Goal: Task Accomplishment & Management: Complete application form

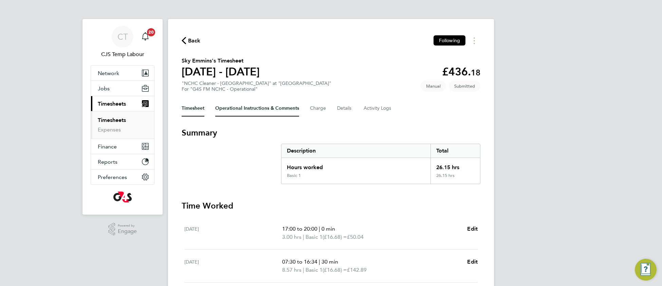
click at [242, 105] on Comments-tab "Operational Instructions & Comments" at bounding box center [257, 108] width 84 height 16
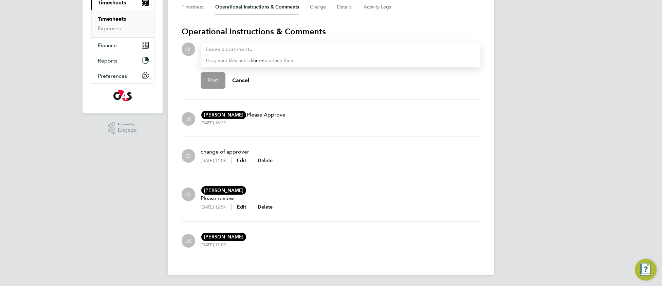
scroll to position [96, 0]
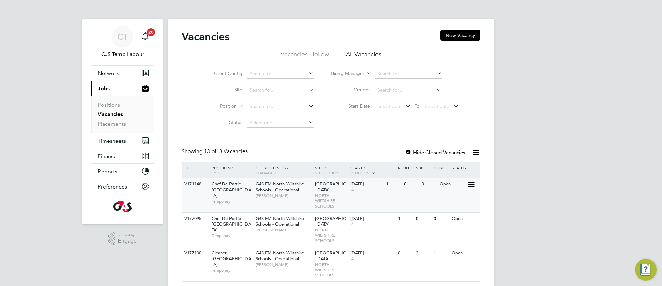
click at [309, 195] on span "[PERSON_NAME]" at bounding box center [284, 195] width 56 height 5
click at [279, 194] on span "[PERSON_NAME]" at bounding box center [284, 195] width 56 height 5
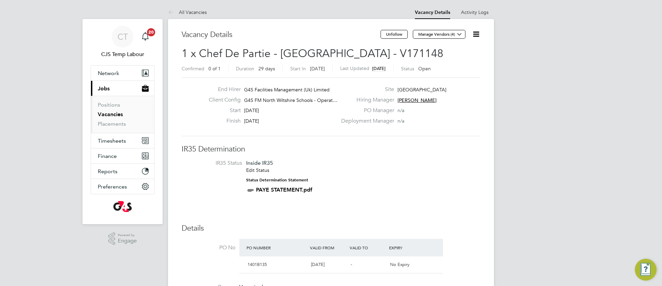
scroll to position [11, 63]
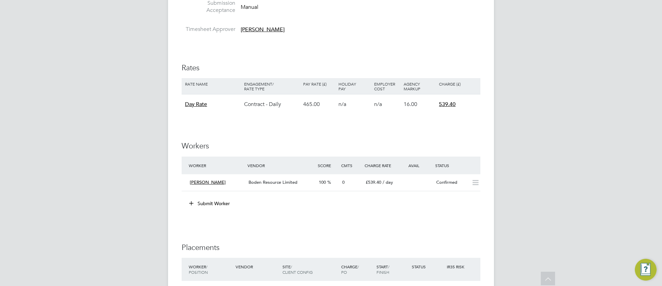
scroll to position [310, 0]
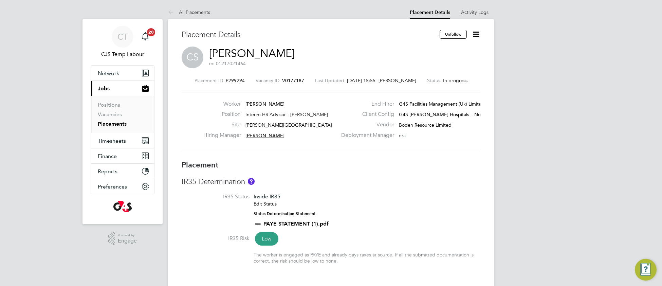
click at [107, 124] on link "Placements" at bounding box center [112, 124] width 29 height 6
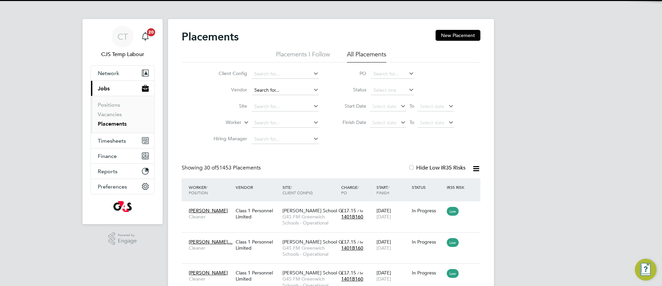
click at [278, 89] on input at bounding box center [285, 91] width 67 height 10
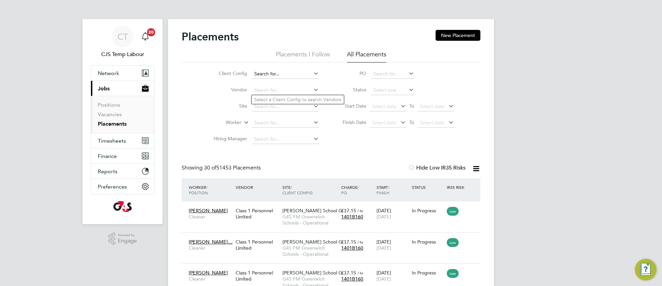
click at [275, 72] on input at bounding box center [285, 74] width 67 height 10
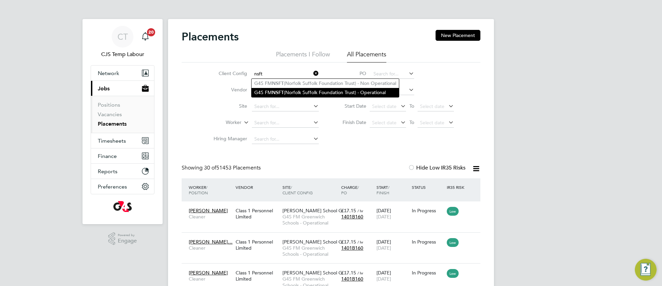
click at [289, 91] on li "G4S FM NSFT (Norfolk Suffolk Foundation Trust) - Operational" at bounding box center [325, 92] width 147 height 9
type input "G4S FM NSFT (Norfolk Suffolk Foundation Trust) - Operational"
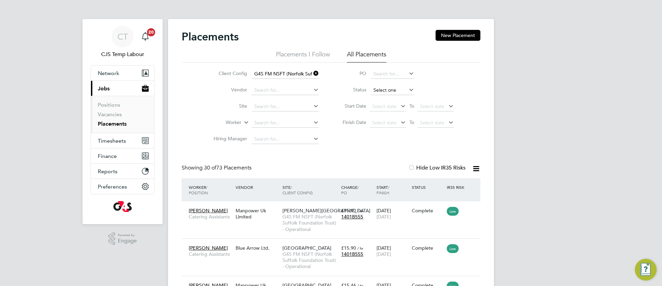
click at [380, 90] on input at bounding box center [392, 91] width 43 height 10
click at [386, 100] on li "Active" at bounding box center [393, 99] width 44 height 9
type input "Active"
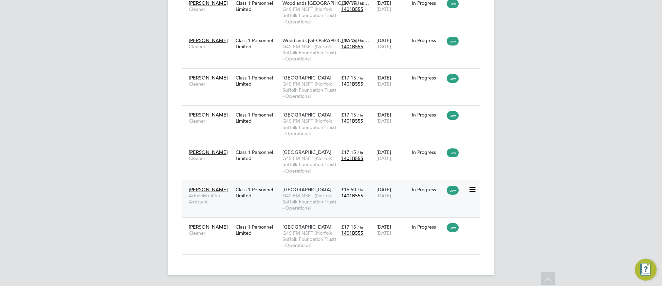
click at [287, 197] on span "G4S FM NSFT (Norfolk Suffolk Foundation Trust) - Operational" at bounding box center [309, 202] width 55 height 19
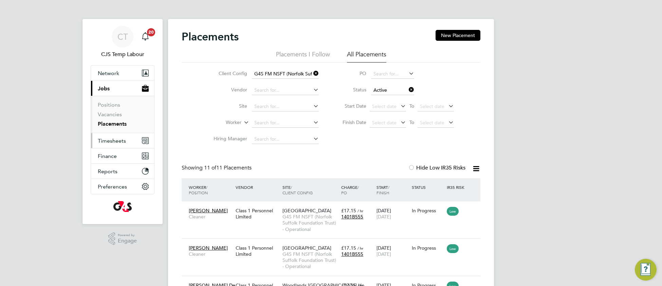
click at [116, 140] on span "Timesheets" at bounding box center [112, 141] width 28 height 6
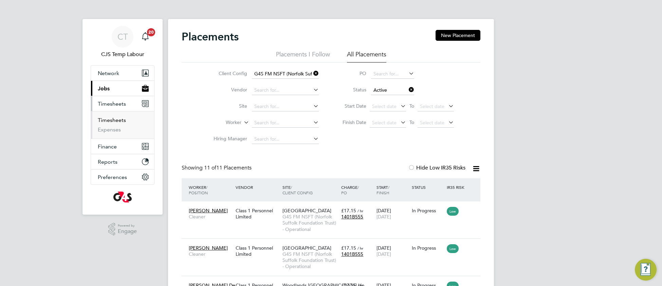
click at [112, 122] on link "Timesheets" at bounding box center [112, 120] width 28 height 6
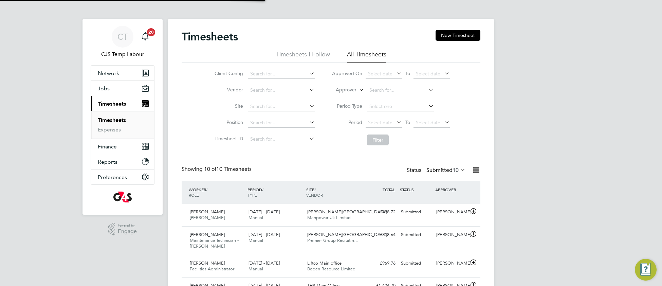
scroll to position [17, 58]
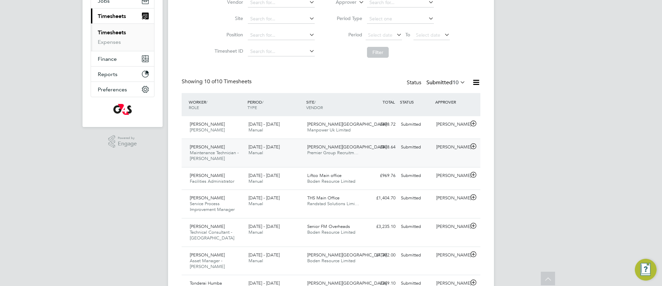
click at [344, 158] on div "Churchill Hospital Premier Group Recruitm…" at bounding box center [334, 150] width 59 height 17
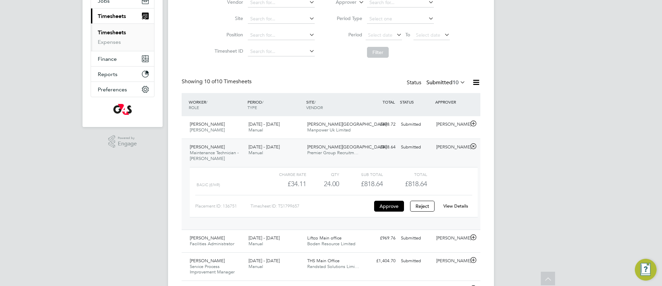
click at [458, 209] on div "View Details" at bounding box center [455, 206] width 33 height 11
click at [458, 204] on link "View Details" at bounding box center [455, 206] width 25 height 6
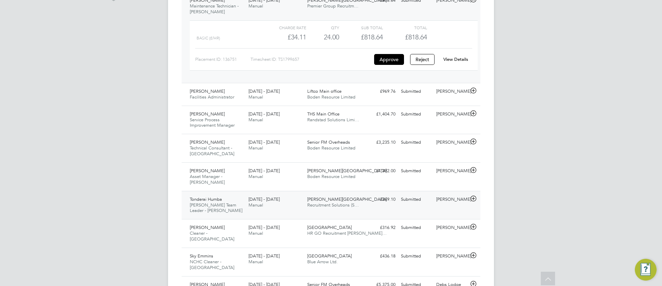
scroll to position [235, 0]
click at [316, 176] on span "Boden Resource Limited" at bounding box center [331, 176] width 48 height 6
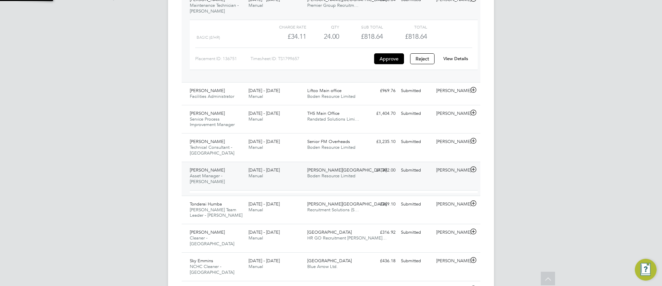
scroll to position [12, 66]
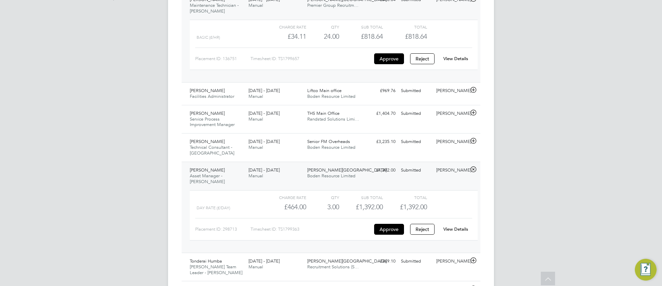
click at [456, 226] on link "View Details" at bounding box center [455, 229] width 25 height 6
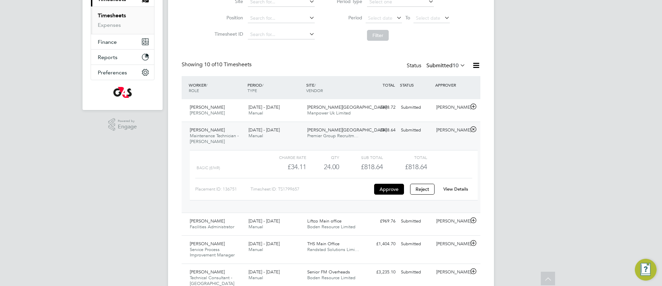
scroll to position [133, 0]
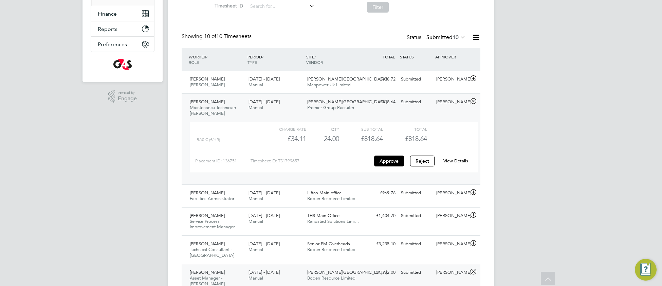
click at [463, 161] on link "View Details" at bounding box center [455, 161] width 25 height 6
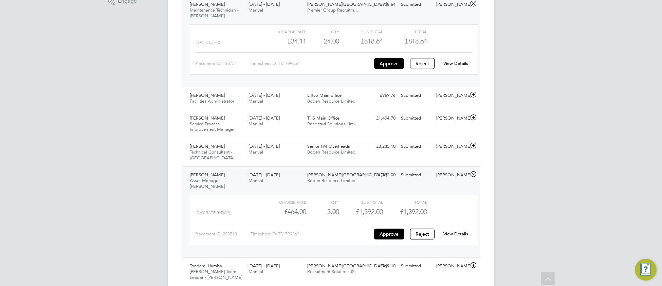
scroll to position [231, 0]
click at [459, 231] on link "View Details" at bounding box center [455, 234] width 25 height 6
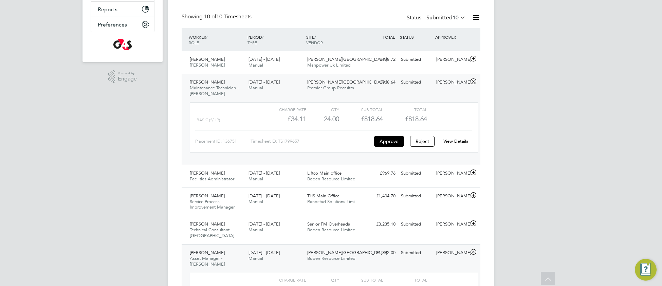
scroll to position [0, 0]
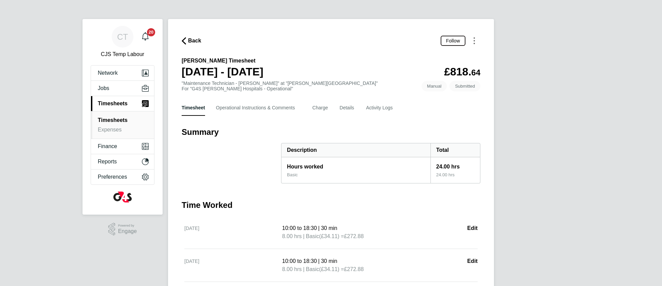
click at [474, 43] on circle "Timesheets Menu" at bounding box center [474, 43] width 1 height 1
click at [438, 71] on link "Download timesheet" at bounding box center [439, 69] width 81 height 14
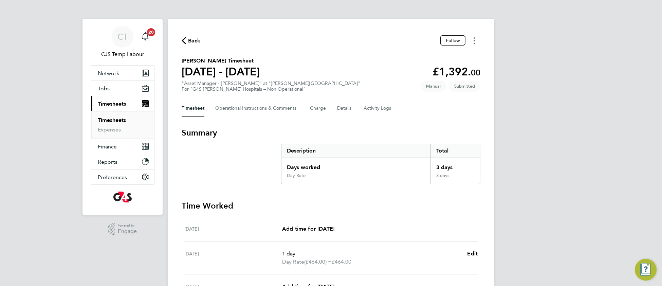
click at [474, 39] on icon "Timesheets Menu" at bounding box center [474, 40] width 1 height 7
click at [436, 69] on link "Download timesheet" at bounding box center [439, 69] width 81 height 14
click at [110, 130] on link "Expenses" at bounding box center [109, 129] width 23 height 6
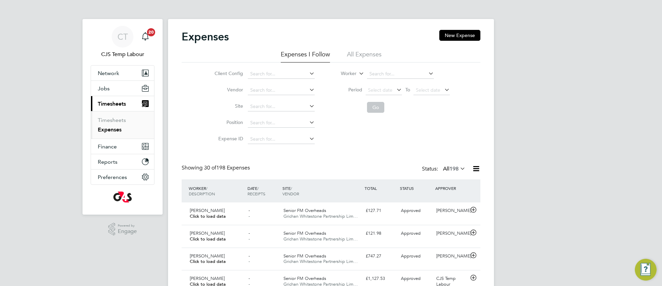
click at [363, 56] on li "All Expenses" at bounding box center [364, 56] width 35 height 12
click at [459, 167] on icon at bounding box center [459, 169] width 0 height 10
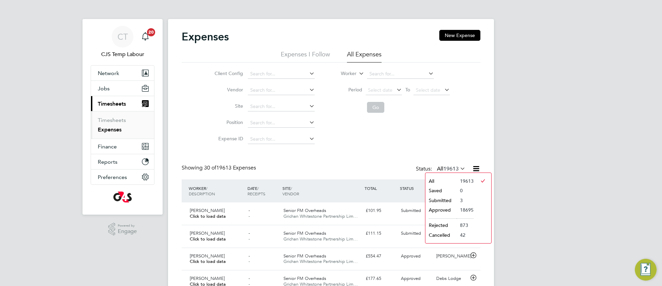
drag, startPoint x: 443, startPoint y: 200, endPoint x: 414, endPoint y: 200, distance: 28.5
click at [442, 201] on li "Submitted" at bounding box center [440, 201] width 31 height 10
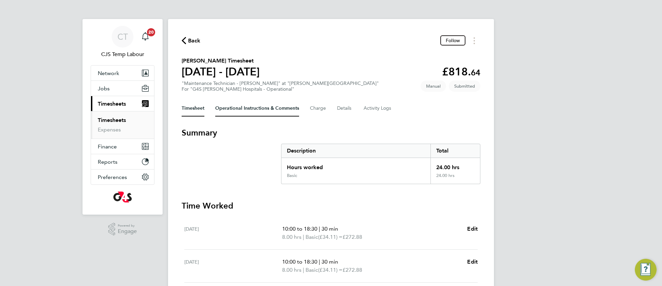
click at [235, 111] on Comments-tab "Operational Instructions & Comments" at bounding box center [257, 108] width 84 height 16
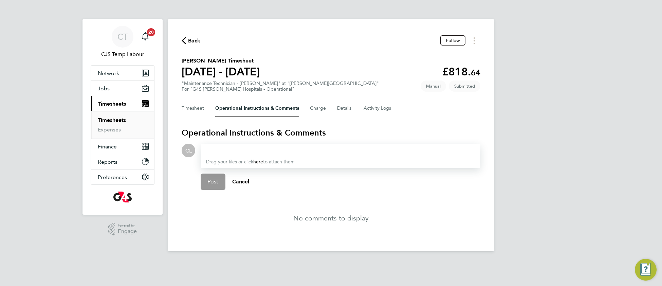
click at [218, 151] on div at bounding box center [340, 150] width 269 height 8
click at [271, 167] on p "[PERSON_NAME]" at bounding box center [267, 165] width 84 height 8
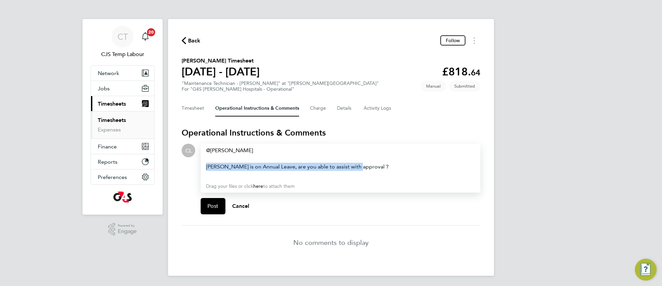
drag, startPoint x: 374, startPoint y: 168, endPoint x: 197, endPoint y: 167, distance: 176.6
click at [197, 167] on div "Drop your files here Supported files: JPG, JPEG, PNG, GIF or PDF Rachel Graham …" at bounding box center [337, 182] width 285 height 76
copy div "[PERSON_NAME] is on Annual Leave, are you able to assist with approval ?"
click at [217, 206] on span "Post" at bounding box center [212, 206] width 11 height 7
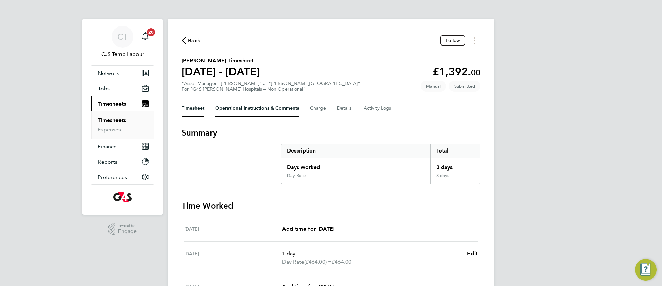
click at [236, 111] on Comments-tab "Operational Instructions & Comments" at bounding box center [257, 108] width 84 height 16
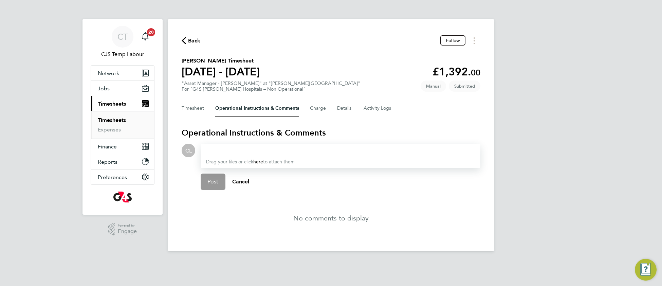
click at [215, 150] on div at bounding box center [340, 150] width 269 height 8
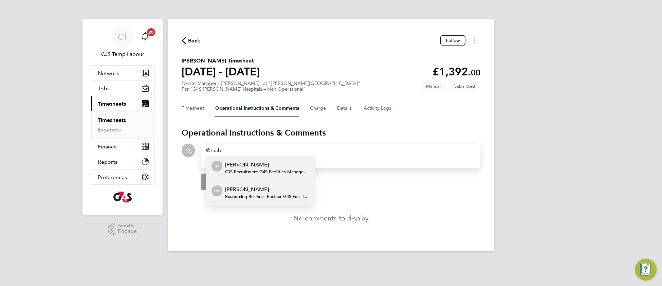
click at [250, 194] on span "Resourcing Business Partner - G4S Facilities Management (Uk) Limited" at bounding box center [267, 196] width 84 height 5
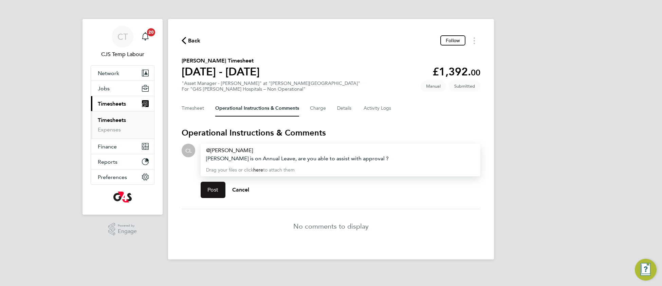
click at [214, 193] on button "Post" at bounding box center [213, 190] width 25 height 16
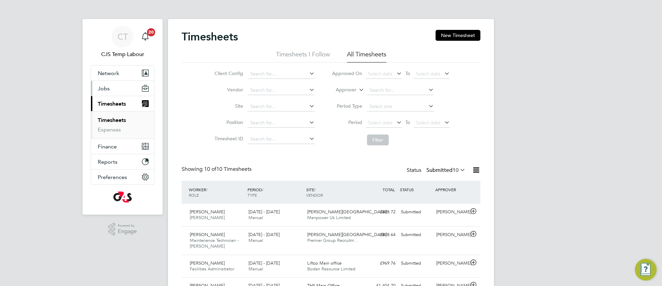
click at [104, 93] on button "Jobs" at bounding box center [122, 88] width 63 height 15
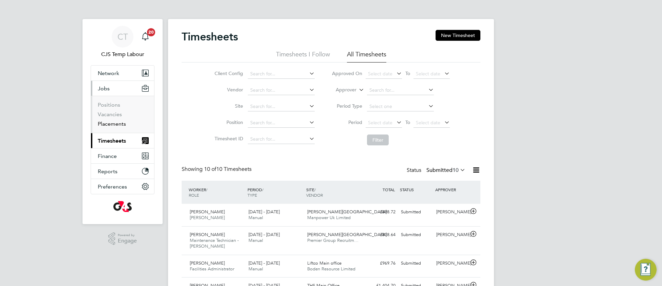
click at [112, 123] on link "Placements" at bounding box center [112, 124] width 28 height 6
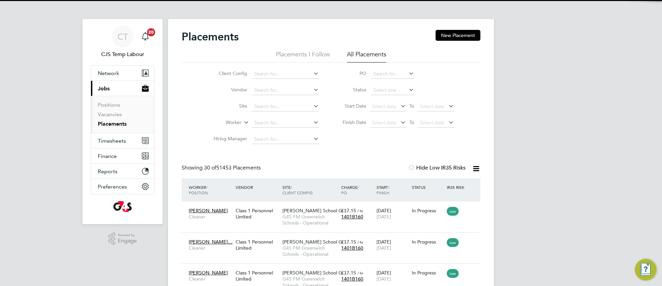
scroll to position [25, 58]
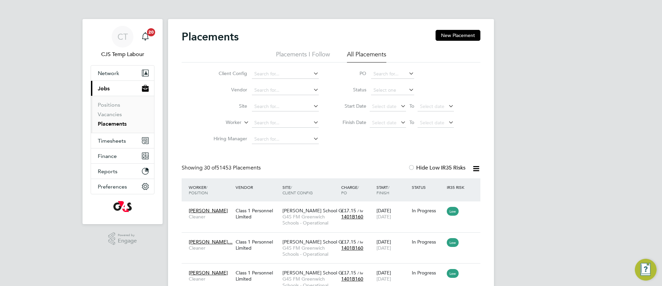
click at [117, 125] on link "Placements" at bounding box center [112, 124] width 29 height 6
click at [383, 91] on input at bounding box center [392, 91] width 43 height 10
click at [385, 99] on li "Active" at bounding box center [393, 99] width 44 height 9
type input "Active"
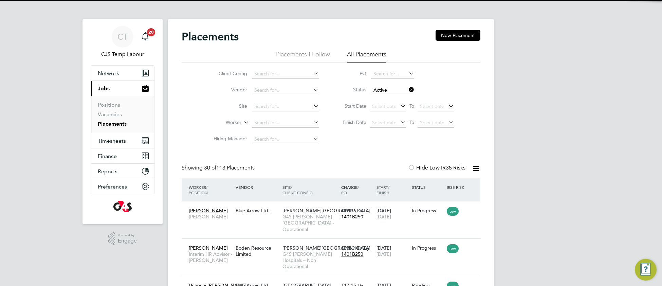
scroll to position [31, 58]
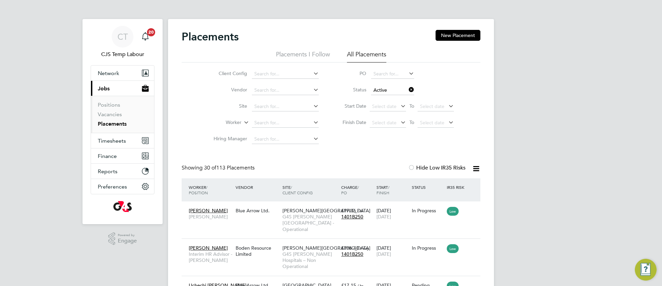
click at [473, 171] on icon at bounding box center [476, 168] width 8 height 8
click at [273, 73] on input at bounding box center [285, 74] width 67 height 10
click at [289, 92] on li "G4S FM NSFT (Norfolk Suffolk Foundation Trust) - Operational" at bounding box center [325, 92] width 147 height 9
type input "G4S FM NSFT (Norfolk Suffolk Foundation Trust) - Operational"
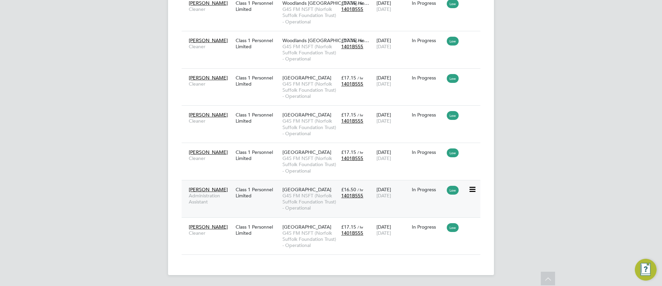
click at [319, 203] on span "G4S FM NSFT (Norfolk Suffolk Foundation Trust) - Operational" at bounding box center [309, 202] width 55 height 19
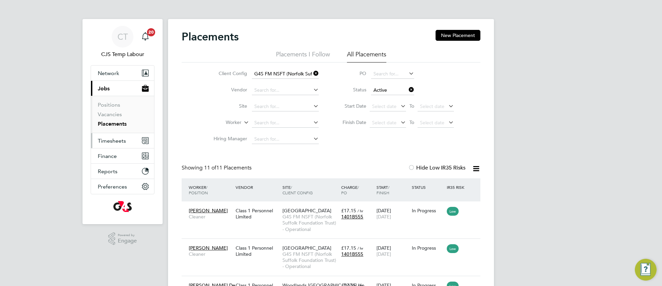
click at [118, 145] on button "Timesheets" at bounding box center [122, 140] width 63 height 15
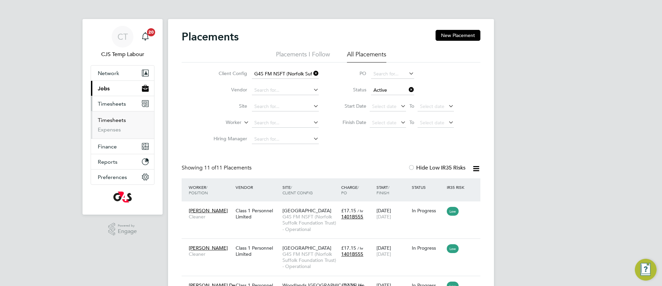
drag, startPoint x: 113, startPoint y: 120, endPoint x: 128, endPoint y: 124, distance: 15.5
click at [113, 120] on link "Timesheets" at bounding box center [112, 120] width 28 height 6
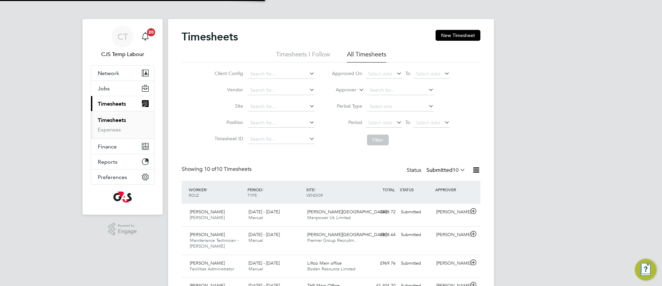
scroll to position [17, 58]
click at [102, 89] on span "Jobs" at bounding box center [104, 88] width 12 height 6
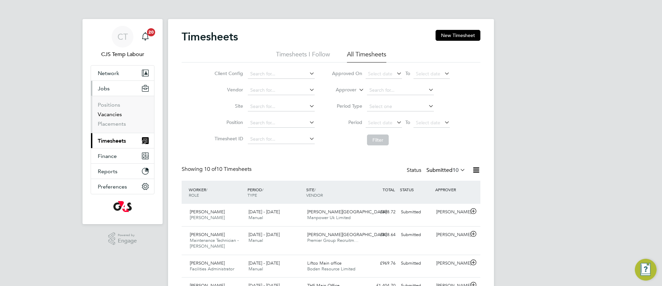
click at [111, 113] on link "Vacancies" at bounding box center [110, 114] width 24 height 6
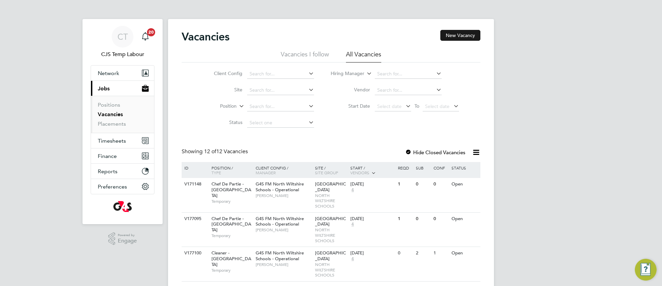
click at [460, 35] on button "New Vacancy" at bounding box center [460, 35] width 40 height 11
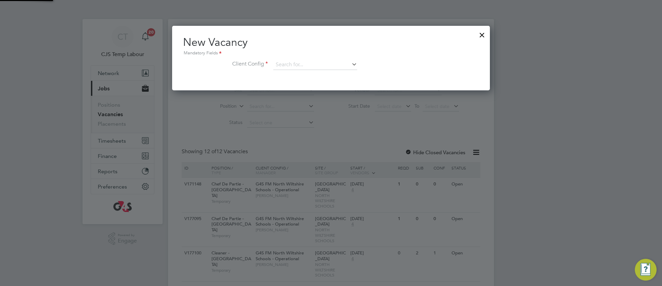
scroll to position [64, 318]
click at [309, 56] on div "Mandatory Fields" at bounding box center [331, 53] width 296 height 7
click at [309, 60] on input at bounding box center [315, 65] width 84 height 10
drag, startPoint x: 364, startPoint y: 75, endPoint x: 359, endPoint y: 80, distance: 6.7
click at [363, 75] on li "G4S FM NSFT (Norfolk Suffolk Foundation Trust) - Non Operational" at bounding box center [346, 74] width 147 height 9
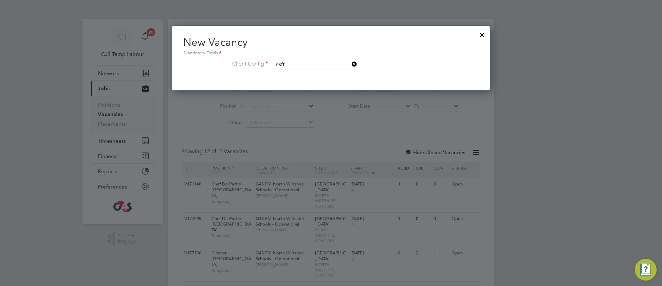
type input "G4S FM NSFT (Norfolk Suffolk Foundation Trust) - Non Operational"
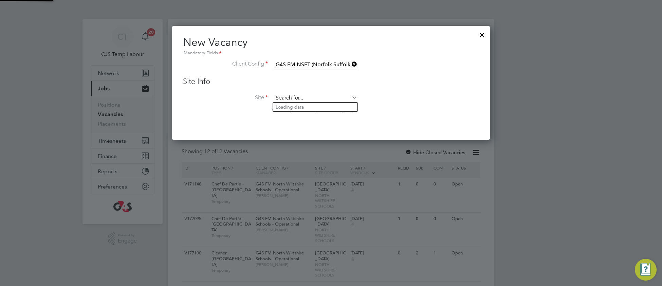
click at [316, 97] on input at bounding box center [315, 98] width 84 height 10
click at [300, 103] on li "Helle sdon Hospital" at bounding box center [315, 107] width 85 height 9
type input "[GEOGRAPHIC_DATA]"
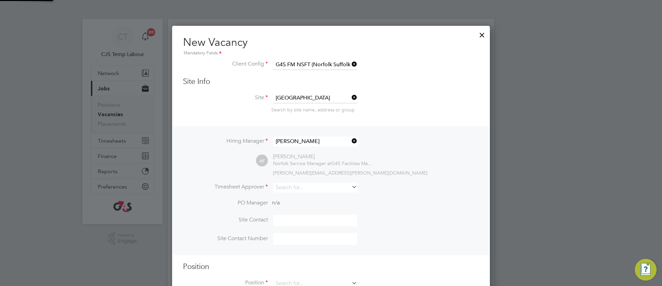
scroll to position [282, 318]
click at [323, 147] on li "Hiring Manager Angela Fitzgerald" at bounding box center [331, 144] width 296 height 17
click at [320, 139] on input at bounding box center [315, 141] width 84 height 10
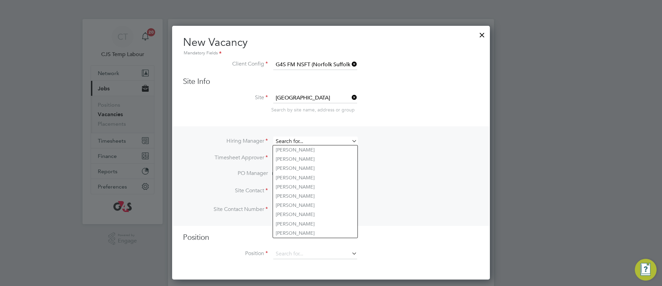
click at [286, 140] on input at bounding box center [315, 141] width 84 height 10
click at [293, 226] on li "An gela Fitzgerald" at bounding box center [315, 222] width 85 height 9
type input "[PERSON_NAME]"
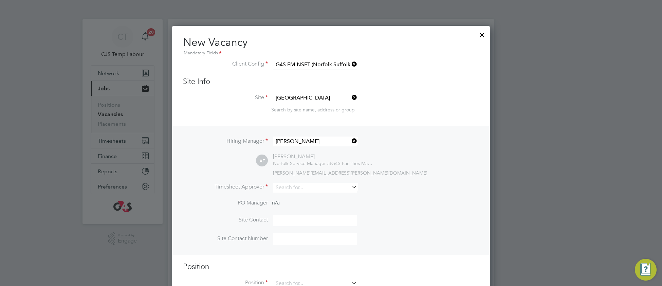
scroll to position [282, 318]
click at [300, 187] on input at bounding box center [315, 188] width 84 height 10
click at [315, 193] on li "Gianni Bernardi" at bounding box center [315, 195] width 85 height 9
type input "[PERSON_NAME]"
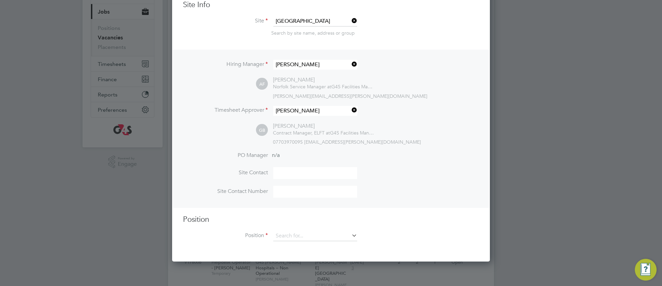
scroll to position [79, 0]
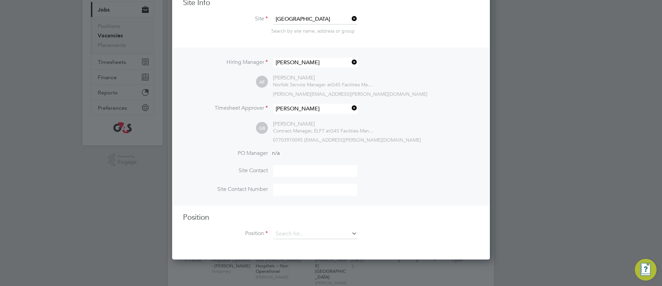
click at [279, 169] on input at bounding box center [315, 171] width 84 height 12
type input "g"
type input "Gianni Bern"
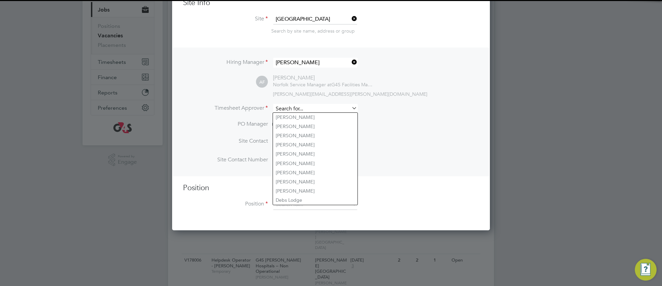
drag, startPoint x: 316, startPoint y: 106, endPoint x: 283, endPoint y: 106, distance: 33.3
click at [283, 106] on input at bounding box center [315, 109] width 84 height 10
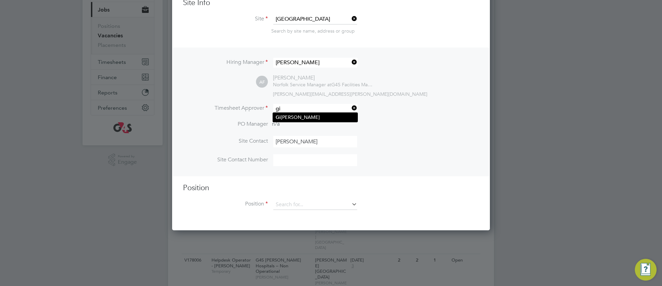
click at [334, 116] on li "Gi anni Bernardi" at bounding box center [315, 117] width 85 height 9
type input "[PERSON_NAME]"
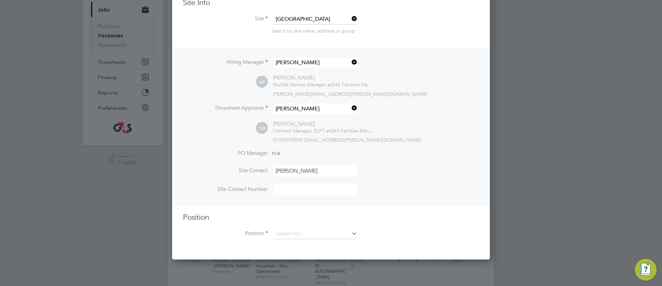
scroll to position [311, 318]
click at [308, 171] on input "Gianni Bern" at bounding box center [315, 171] width 84 height 12
type input "[PERSON_NAME]"
click at [293, 184] on input at bounding box center [315, 190] width 84 height 12
type input "07703970095"
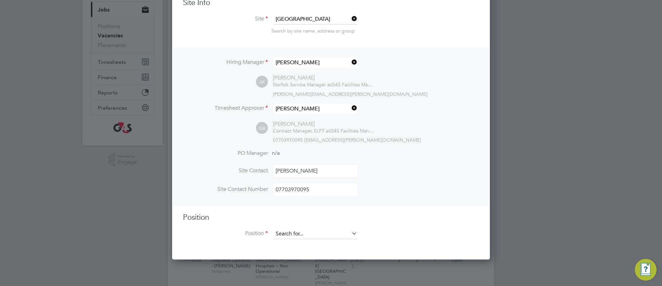
click at [296, 235] on input at bounding box center [315, 234] width 84 height 10
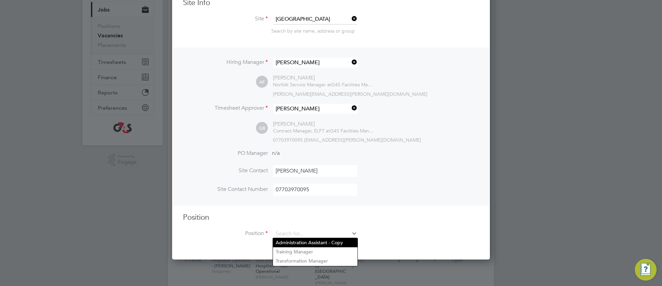
click at [295, 240] on li "Administration Assistant - Copy" at bounding box center [315, 242] width 85 height 9
type input "Administration Assistant - Copy"
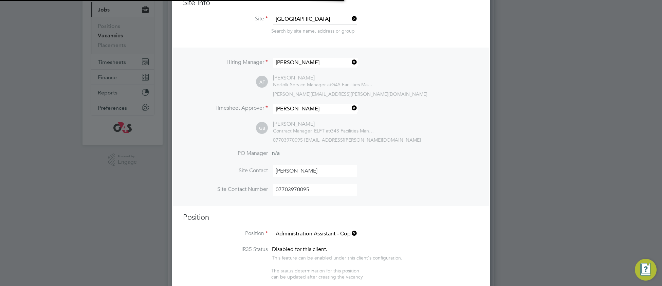
scroll to position [1095, 318]
type textarea "To support the Account Manager and overall contract with administration duties …"
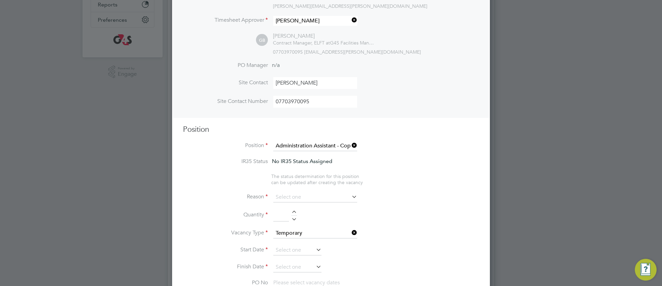
scroll to position [171, 0]
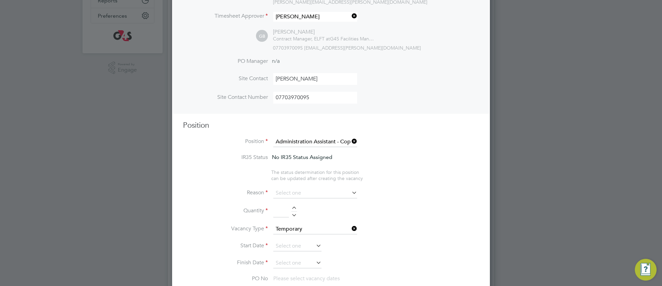
click at [296, 159] on span "No IR35 Status Assigned" at bounding box center [302, 157] width 60 height 6
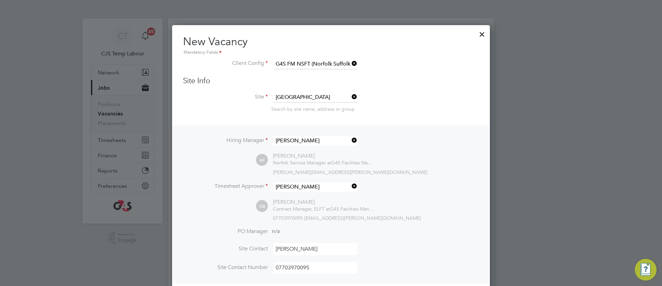
scroll to position [0, 0]
click at [481, 34] on div at bounding box center [482, 33] width 12 height 12
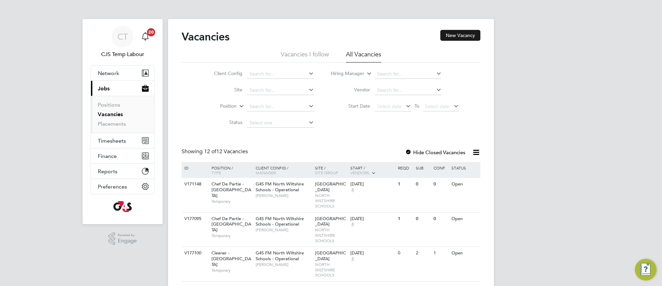
click at [457, 33] on button "New Vacancy" at bounding box center [460, 35] width 40 height 11
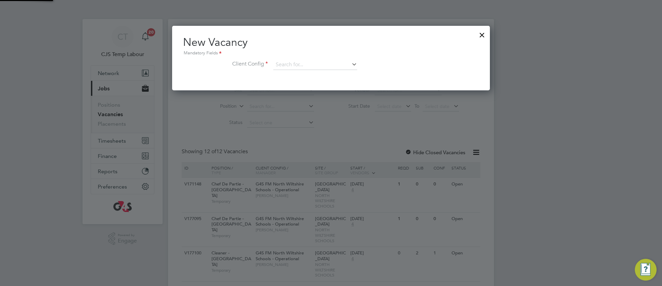
scroll to position [64, 318]
click at [298, 61] on input at bounding box center [315, 65] width 84 height 10
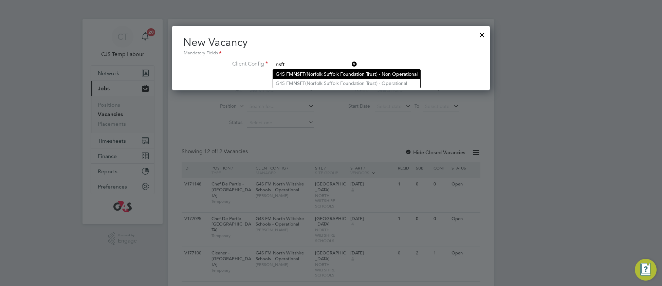
click at [308, 74] on li "G4S FM NSFT (Norfolk Suffolk Foundation Trust) - Non Operational" at bounding box center [346, 74] width 147 height 9
type input "G4S FM NSFT (Norfolk Suffolk Foundation Trust) - Non Operational"
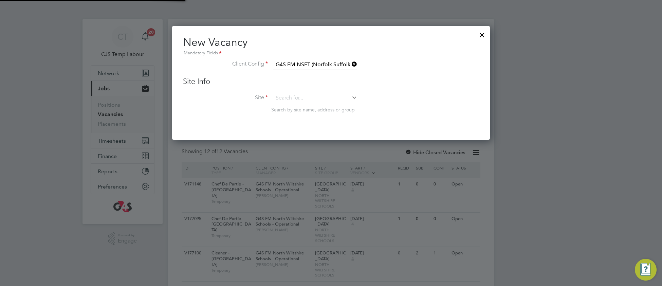
scroll to position [114, 318]
click at [294, 97] on input at bounding box center [315, 98] width 84 height 10
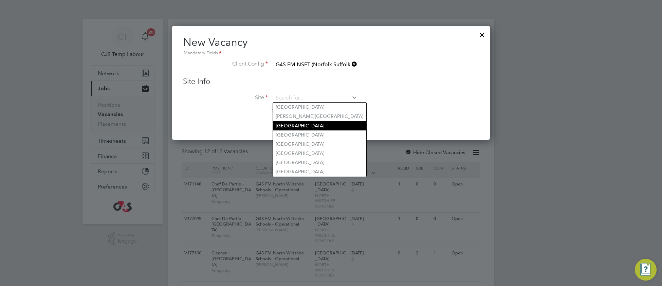
click at [298, 126] on li "[GEOGRAPHIC_DATA]" at bounding box center [319, 125] width 93 height 9
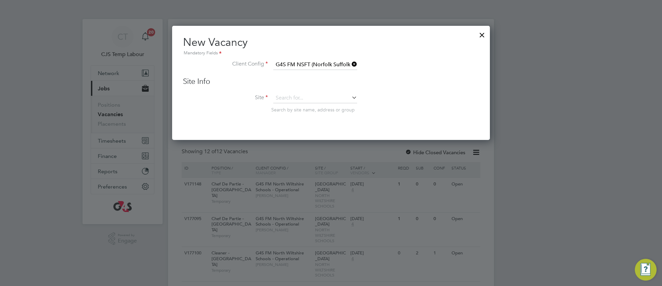
type input "[GEOGRAPHIC_DATA]"
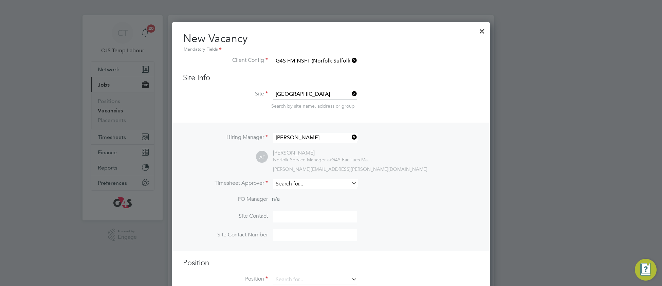
scroll to position [5, 0]
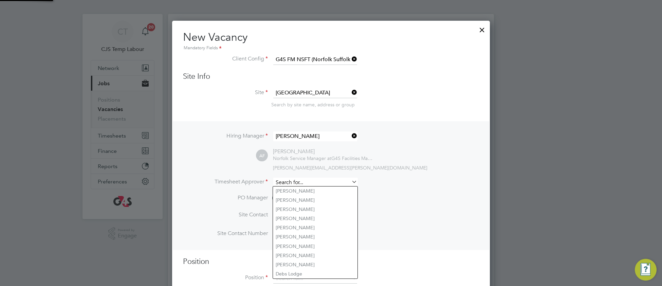
click at [299, 181] on input at bounding box center [315, 183] width 84 height 10
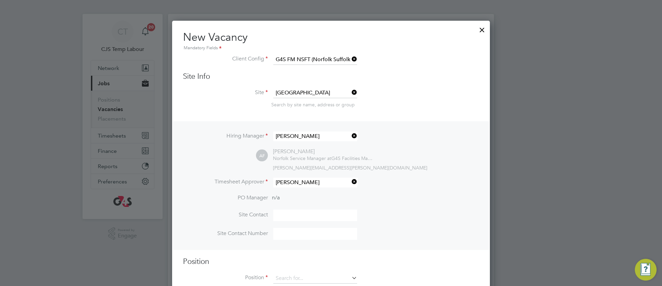
click at [296, 190] on li "Gianni Bernardi" at bounding box center [315, 190] width 85 height 9
type input "[PERSON_NAME]"
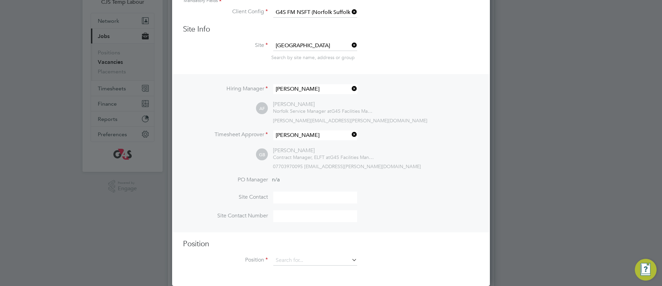
scroll to position [140, 0]
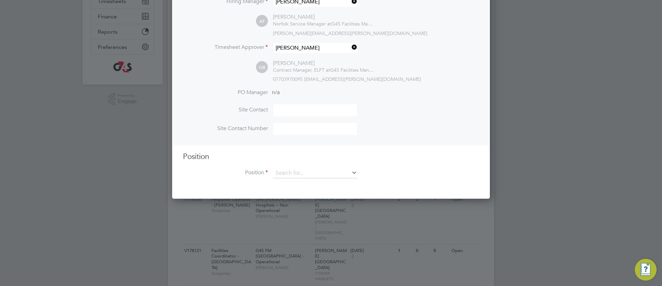
click at [290, 107] on input at bounding box center [315, 110] width 84 height 12
click at [295, 107] on input at bounding box center [315, 110] width 84 height 12
paste input "[PERSON_NAME]"
type input "[PERSON_NAME]"
click at [288, 127] on input at bounding box center [315, 129] width 84 height 12
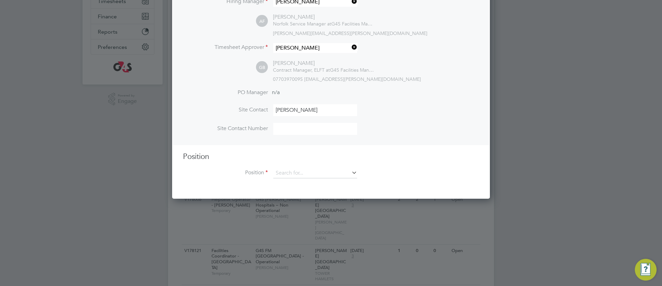
paste input "07703970095"
type input "07703970095"
click at [282, 172] on input at bounding box center [315, 173] width 84 height 10
click at [290, 183] on li "Administration Assistant - NSFT" at bounding box center [315, 181] width 85 height 9
type input "Administration Assistant - NSFT"
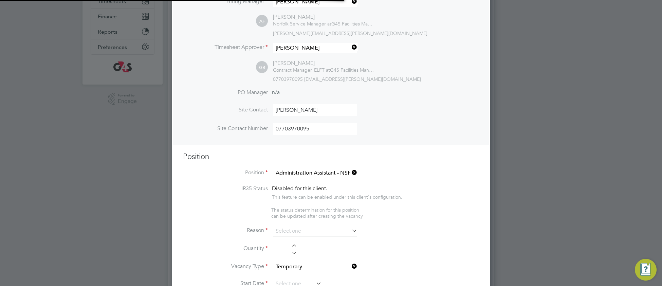
type textarea "To support the Account Manager and overall contract with administration duties …"
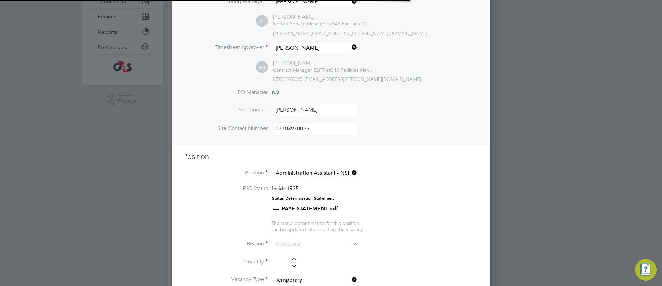
scroll to position [20, 47]
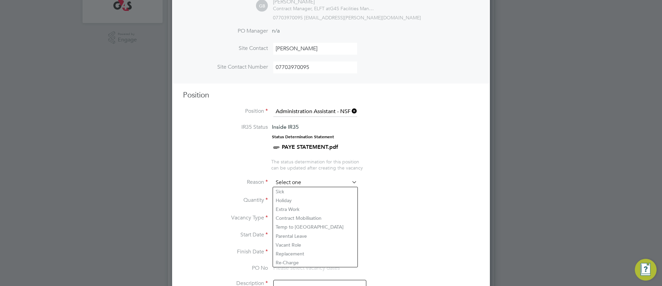
click at [291, 183] on input at bounding box center [315, 183] width 84 height 10
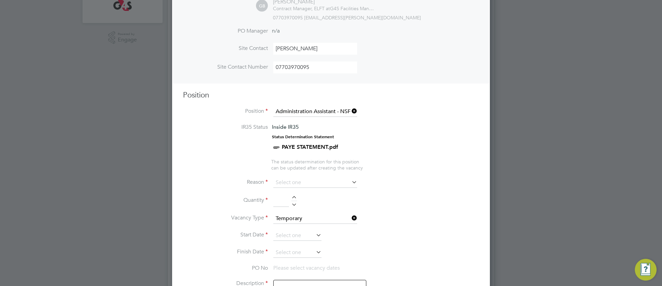
click at [301, 245] on li "Vacant Role" at bounding box center [315, 244] width 85 height 9
type input "Vacant Role"
click at [276, 199] on input at bounding box center [281, 201] width 16 height 12
type input "1"
click at [378, 255] on li "Finish Date" at bounding box center [331, 256] width 296 height 17
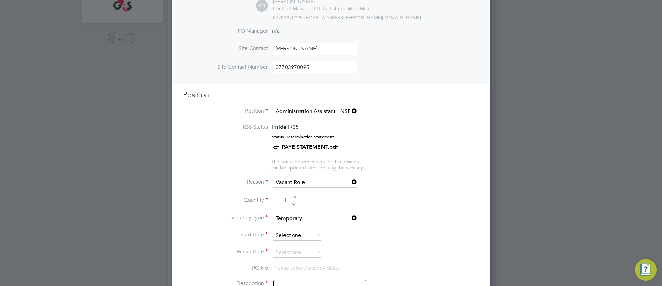
click at [288, 235] on input at bounding box center [297, 236] width 48 height 10
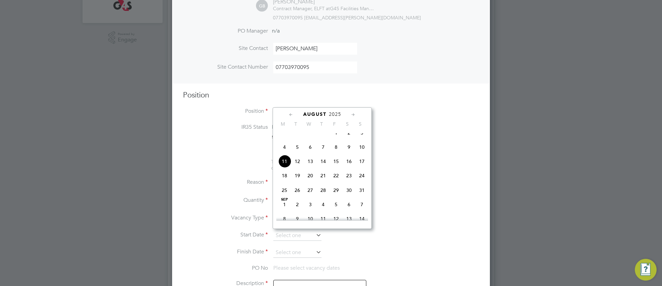
click at [283, 168] on span "11" at bounding box center [284, 161] width 13 height 13
type input "[DATE]"
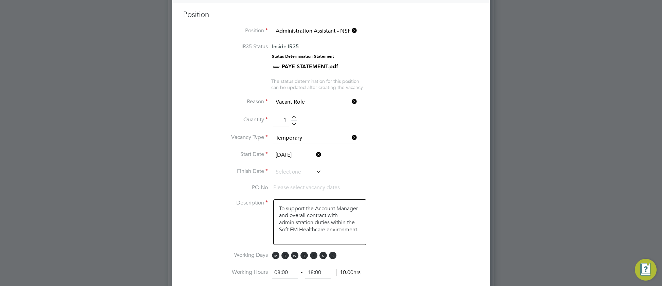
scroll to position [294, 0]
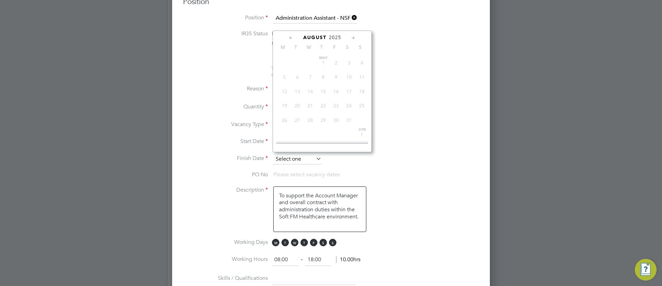
click at [281, 159] on input at bounding box center [297, 159] width 48 height 10
click at [336, 108] on span "31" at bounding box center [336, 101] width 13 height 13
type input "[DATE]"
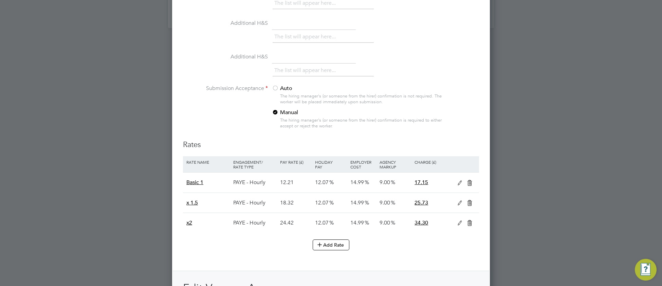
scroll to position [672, 0]
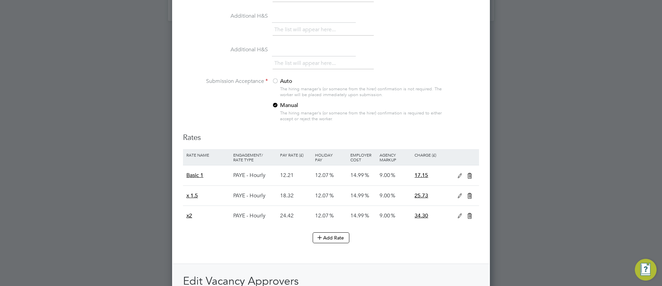
click at [277, 81] on div at bounding box center [275, 81] width 7 height 7
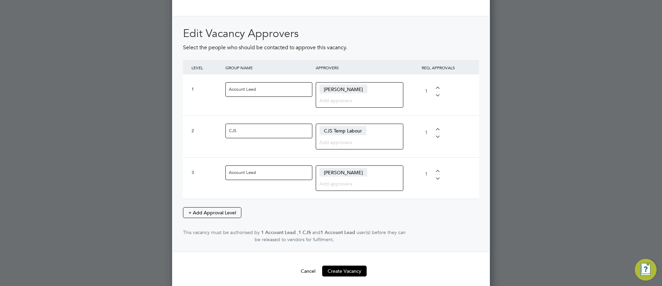
scroll to position [927, 0]
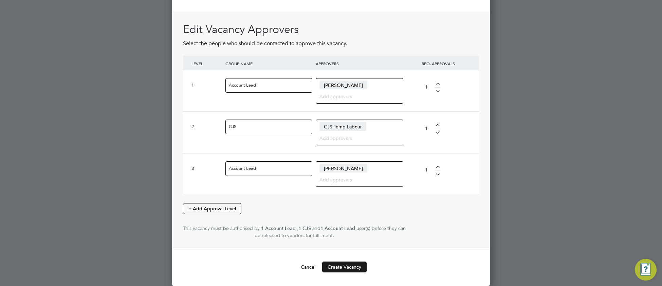
click at [340, 269] on button "Create Vacancy" at bounding box center [344, 266] width 44 height 11
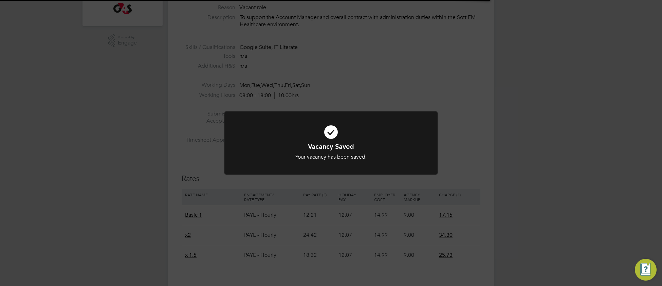
scroll to position [1, 0]
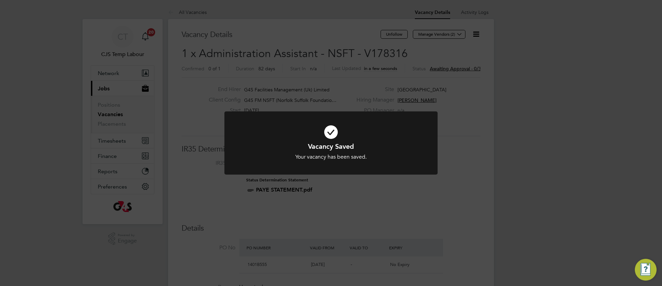
click at [282, 130] on icon at bounding box center [331, 132] width 177 height 26
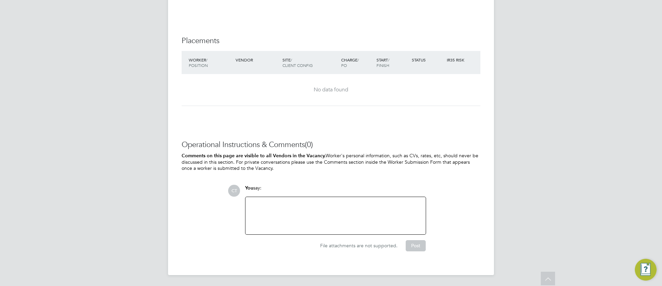
click at [275, 211] on div at bounding box center [336, 215] width 172 height 29
click at [346, 203] on div "Approved all levels as already approve on V" at bounding box center [336, 215] width 172 height 29
drag, startPoint x: 272, startPoint y: 209, endPoint x: 306, endPoint y: 219, distance: 34.8
click at [304, 218] on div "Approved all levels as already approve on V178137, under wrong client config an…" at bounding box center [336, 215] width 172 height 29
click at [412, 250] on button "Post" at bounding box center [416, 245] width 20 height 11
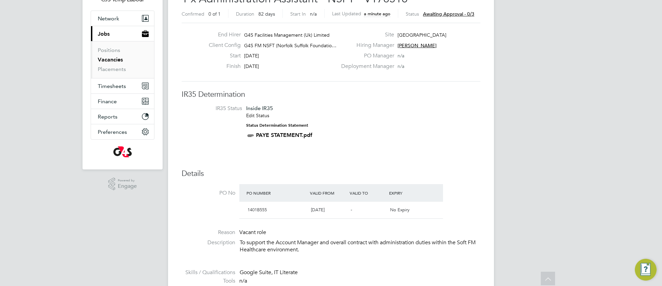
scroll to position [0, 0]
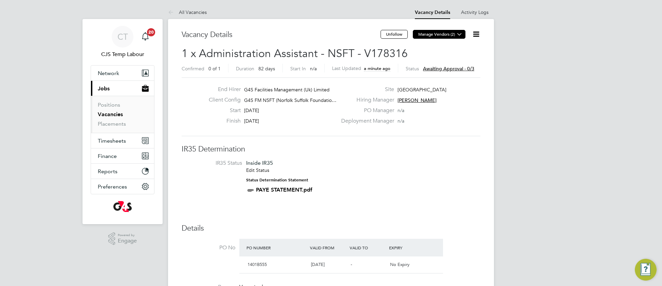
click at [430, 38] on button "Manage Vendors (2)" at bounding box center [439, 34] width 53 height 9
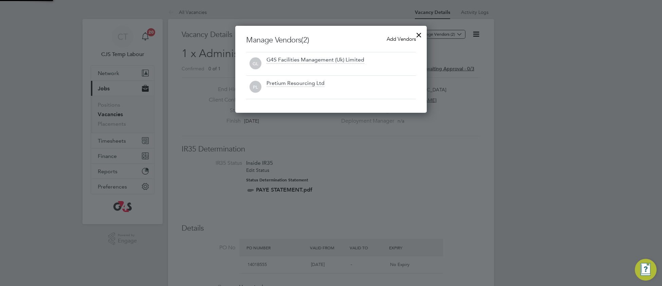
scroll to position [87, 192]
click at [391, 38] on span "Add Vendors" at bounding box center [401, 39] width 29 height 6
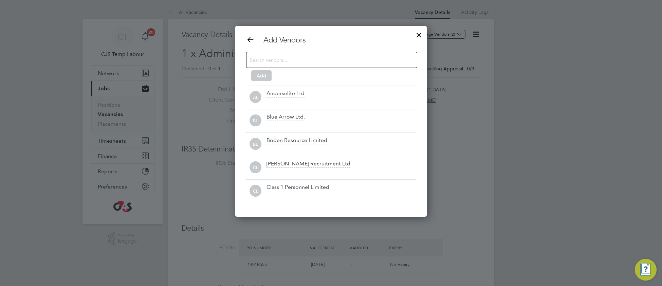
click at [343, 56] on input at bounding box center [326, 59] width 153 height 9
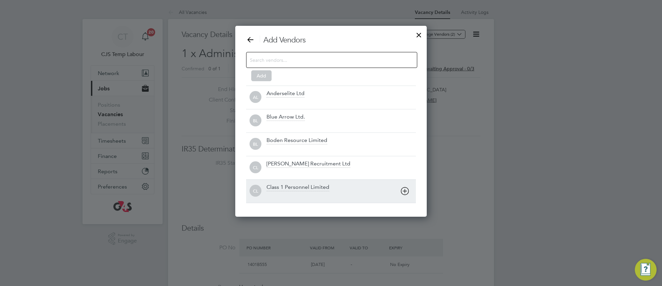
click at [305, 187] on div "Class 1 Personnel Limited" at bounding box center [298, 187] width 63 height 7
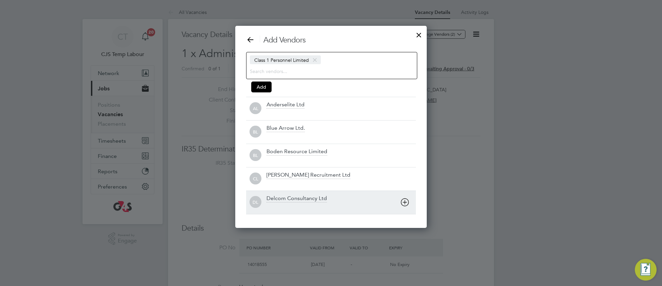
scroll to position [204, 192]
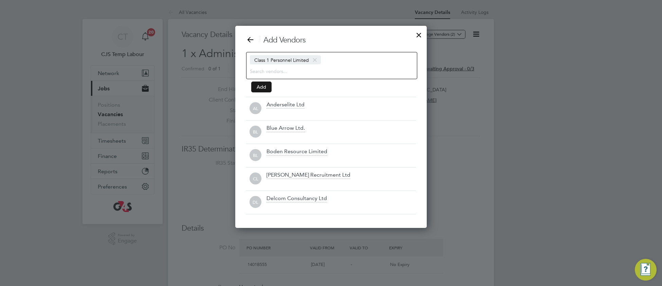
click at [262, 89] on button "Add" at bounding box center [261, 86] width 20 height 11
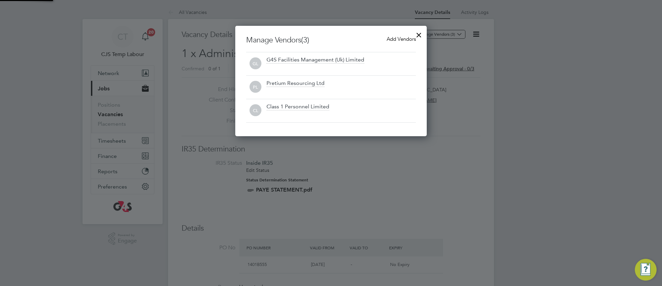
scroll to position [111, 192]
click at [421, 36] on div at bounding box center [419, 33] width 12 height 12
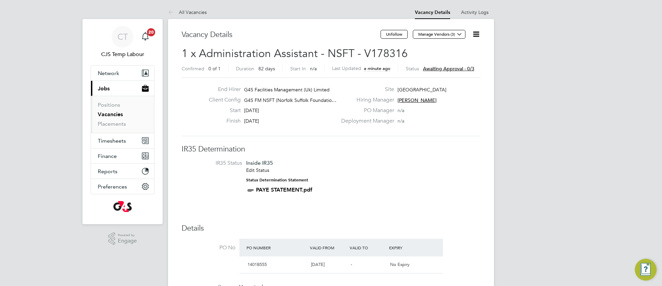
click at [480, 33] on icon at bounding box center [476, 34] width 8 height 8
click at [443, 73] on li "Approve All Levels" at bounding box center [454, 73] width 49 height 10
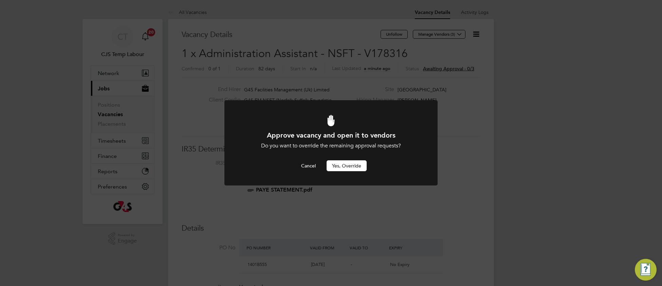
click at [342, 170] on button "Yes, Override" at bounding box center [347, 165] width 40 height 11
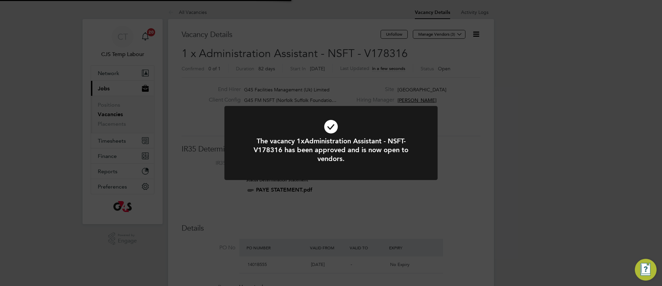
scroll to position [20, 59]
click at [243, 125] on icon at bounding box center [331, 126] width 177 height 26
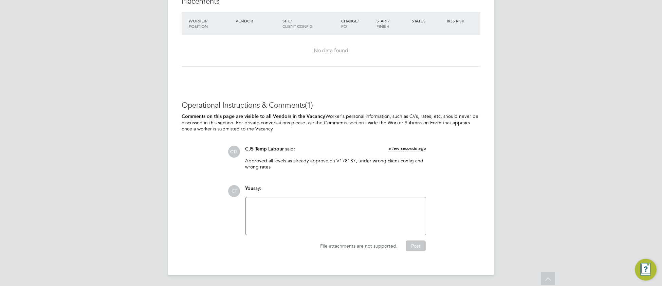
scroll to position [681, 0]
click at [266, 219] on div at bounding box center [336, 215] width 172 height 29
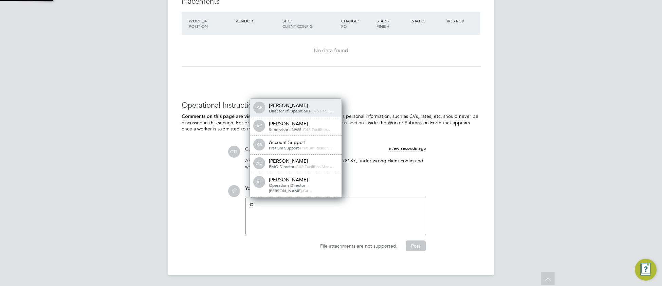
scroll to position [5, 68]
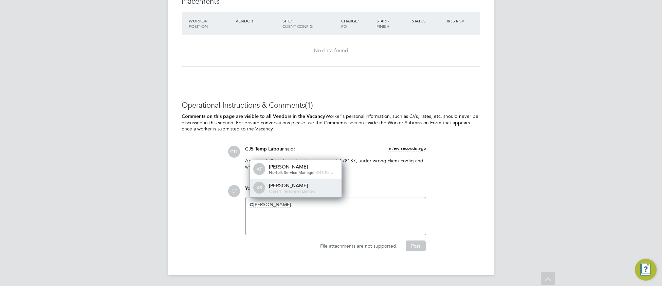
click at [321, 190] on div "Class 1 Personnel Limited" at bounding box center [303, 190] width 68 height 5
click at [325, 187] on div "[PERSON_NAME]" at bounding box center [303, 185] width 68 height 6
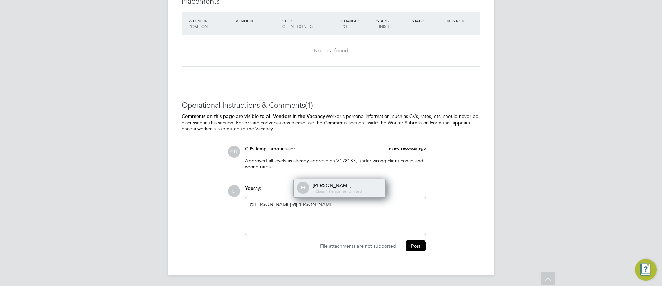
click at [351, 187] on div "[PERSON_NAME]" at bounding box center [347, 185] width 68 height 6
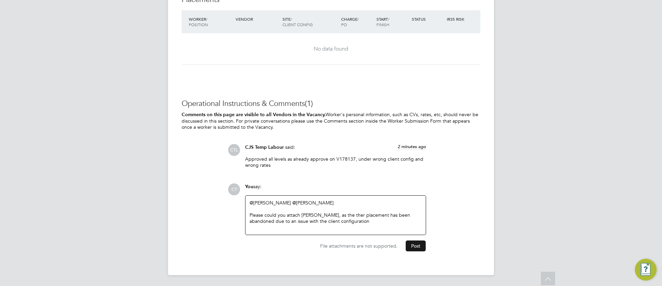
click at [416, 249] on button "Post" at bounding box center [416, 245] width 20 height 11
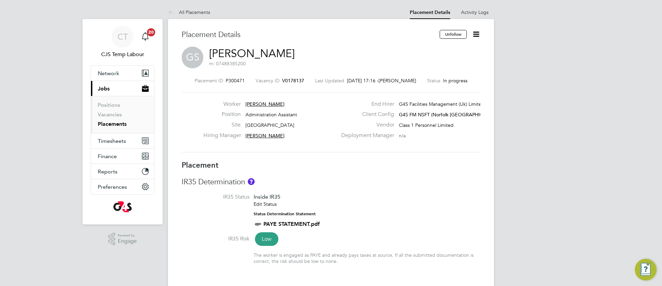
scroll to position [6, 50]
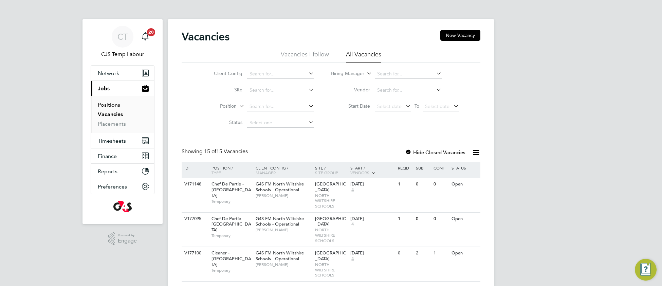
click at [111, 106] on link "Positions" at bounding box center [109, 105] width 22 height 6
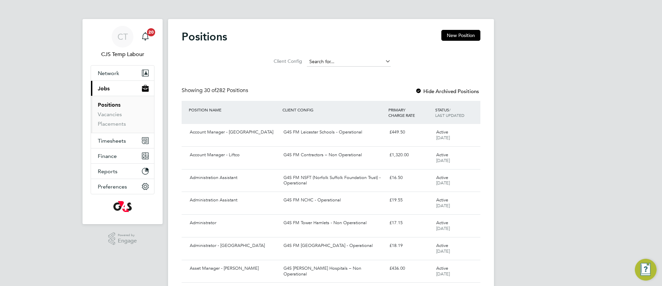
drag, startPoint x: 336, startPoint y: 53, endPoint x: 336, endPoint y: 57, distance: 3.7
click at [336, 54] on li "Client Config" at bounding box center [331, 62] width 136 height 16
click at [335, 56] on li "Client Config" at bounding box center [331, 62] width 136 height 16
click at [325, 60] on input at bounding box center [349, 62] width 84 height 10
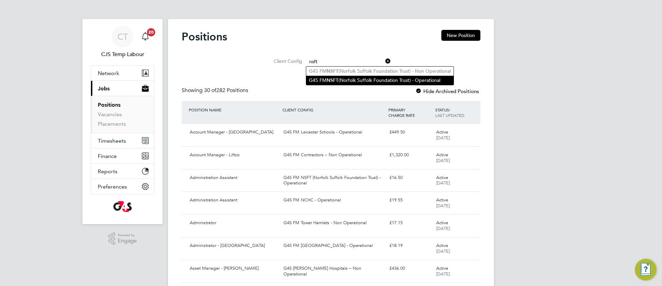
click at [337, 79] on b "NSFT" at bounding box center [333, 80] width 12 height 6
type input "G4S FM NSFT (Norfolk Suffolk Foundation Trust) - Operational"
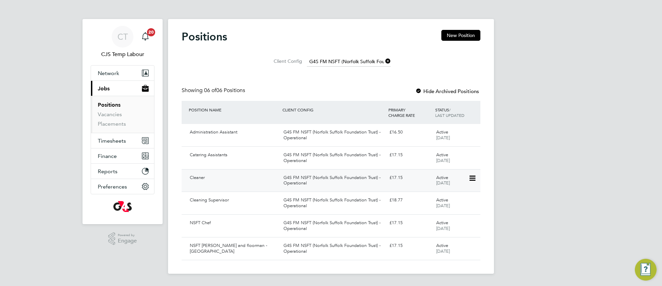
click at [242, 180] on div "Cleaner" at bounding box center [234, 177] width 94 height 11
click at [347, 136] on div "G4S FM NSFT (Norfolk Suffolk Foundation Trust) - Operational" at bounding box center [334, 135] width 106 height 17
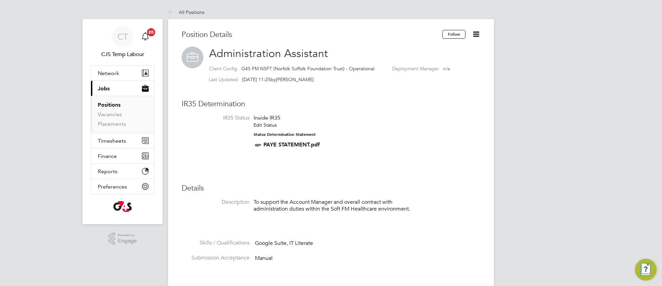
scroll to position [20, 57]
click at [476, 34] on icon at bounding box center [476, 34] width 8 height 8
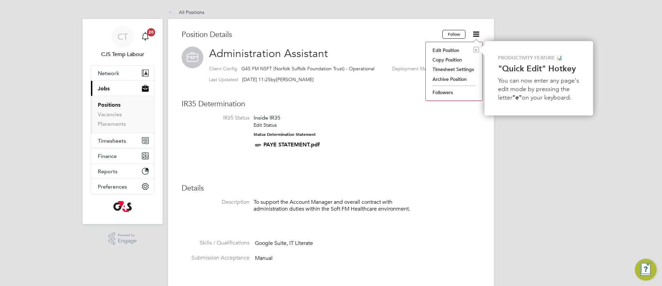
click at [554, 180] on div "CT CJS Temp Labour Notifications 20 Applications: Network Team Members Business…" at bounding box center [331, 282] width 662 height 565
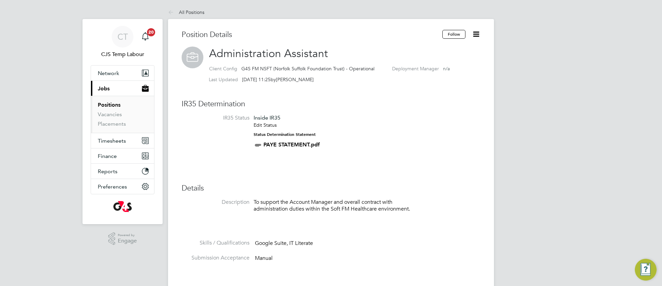
click at [477, 32] on icon at bounding box center [476, 34] width 8 height 8
click at [447, 61] on li "Copy Position" at bounding box center [454, 60] width 50 height 10
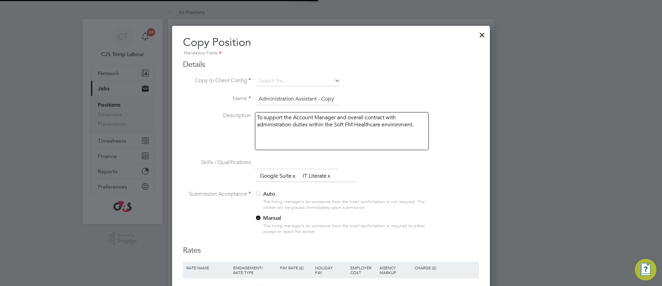
scroll to position [472, 318]
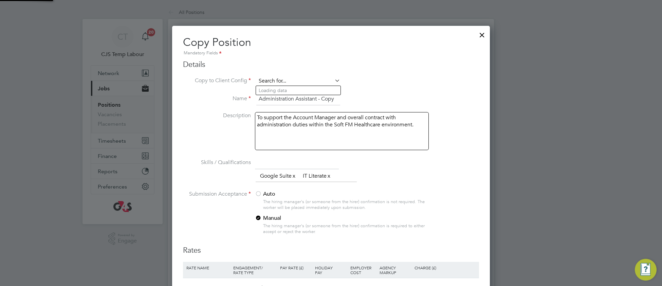
click at [293, 79] on input at bounding box center [298, 81] width 84 height 10
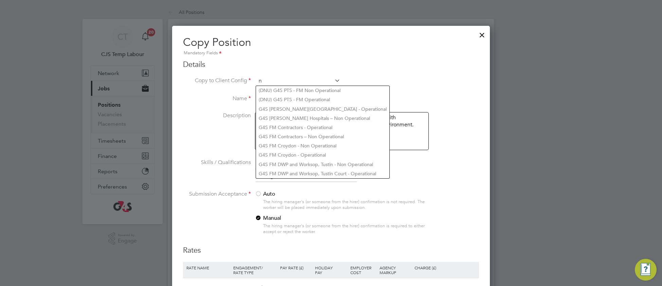
scroll to position [368, 318]
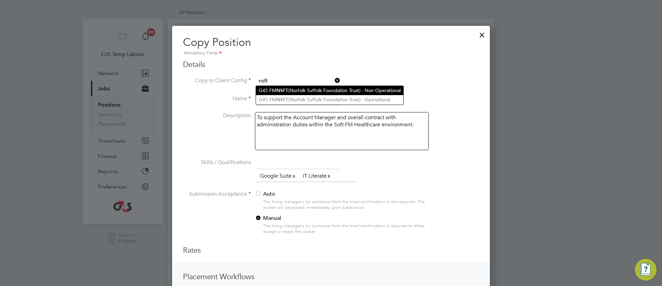
click at [301, 90] on li "G4S FM NSFT (Norfolk Suffolk Foundation Trust) - Non Operational" at bounding box center [329, 90] width 147 height 9
type input "G4S FM NSFT (Norfolk Suffolk Foundation Trust) - Non Operational"
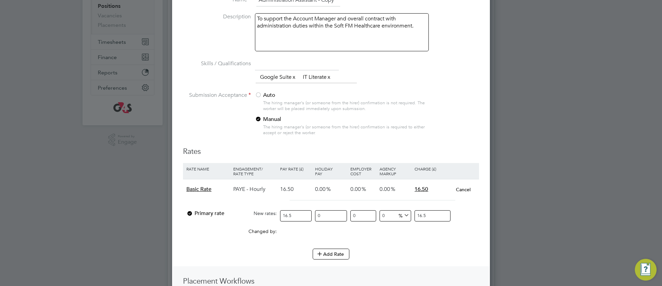
scroll to position [103, 0]
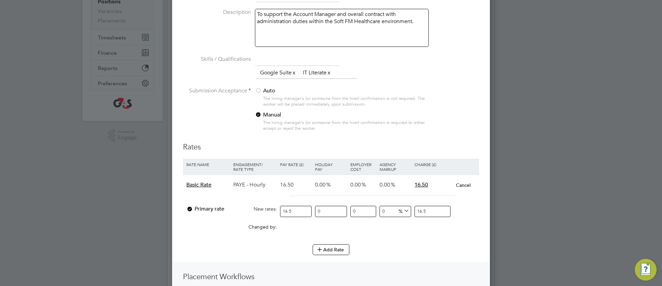
drag, startPoint x: 298, startPoint y: 213, endPoint x: 275, endPoint y: 217, distance: 23.4
click at [275, 217] on div "Primary rate New rates: 16.5 0 n/a 0 n/a 0 0 % 16.5" at bounding box center [331, 211] width 296 height 18
type input "1"
type input "12"
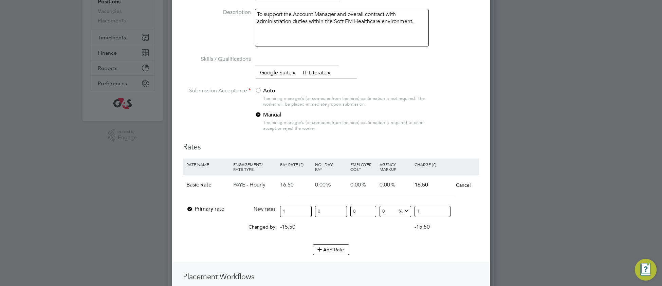
type input "12"
type input "12.2"
type input "12.21"
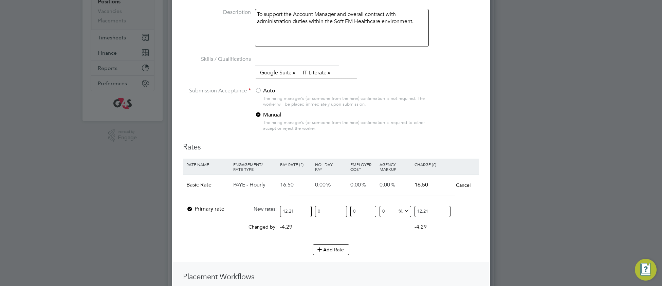
type input "12.21"
drag, startPoint x: 330, startPoint y: 211, endPoint x: 308, endPoint y: 213, distance: 22.1
click at [308, 213] on div "Primary rate New rates: 12.21 0 n/a 0 n/a 0 0 % 12.21" at bounding box center [331, 211] width 296 height 18
click at [332, 251] on button "Add Rate" at bounding box center [331, 249] width 37 height 11
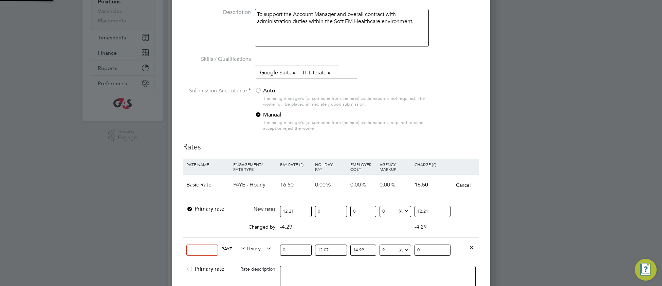
scroll to position [539, 318]
click at [207, 252] on input at bounding box center [202, 249] width 32 height 11
type input "Basic 1"
drag, startPoint x: 291, startPoint y: 253, endPoint x: 271, endPoint y: 256, distance: 19.9
click at [269, 256] on div "Basic 1 PAYE Hourly 0 12.07 n/a 14.99 n/a 9 0 % 0" at bounding box center [331, 249] width 296 height 25
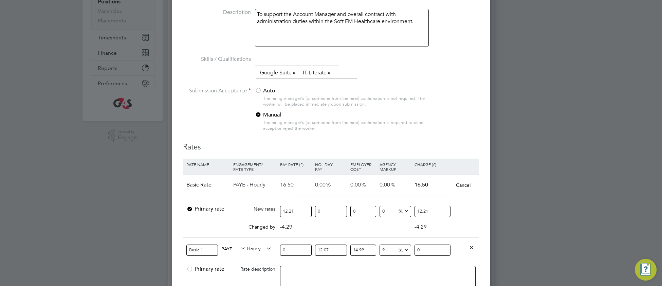
type input "1"
type input "1.4046752937"
type input "12"
type input "16.8561035244"
type input "12.2"
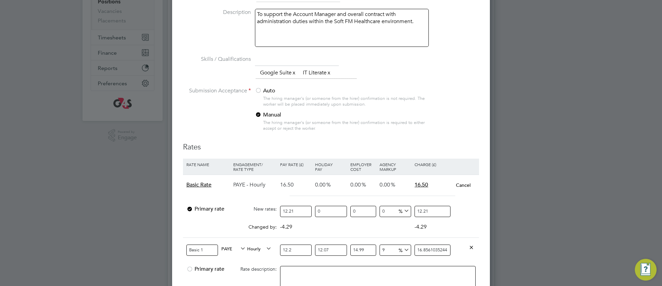
type input "17.13703858314"
type input "12.21"
type input "17.151085336077"
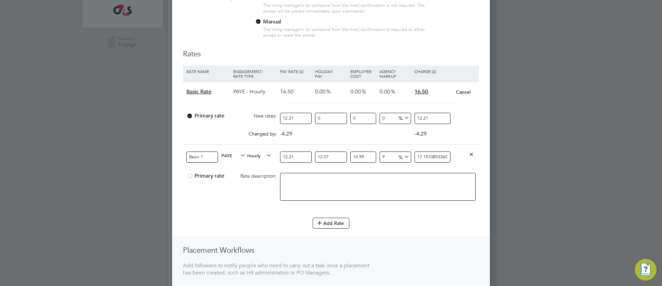
scroll to position [197, 0]
type input "12.21"
click at [188, 177] on div at bounding box center [189, 177] width 7 height 5
click at [460, 94] on button "Cancel" at bounding box center [463, 91] width 15 height 7
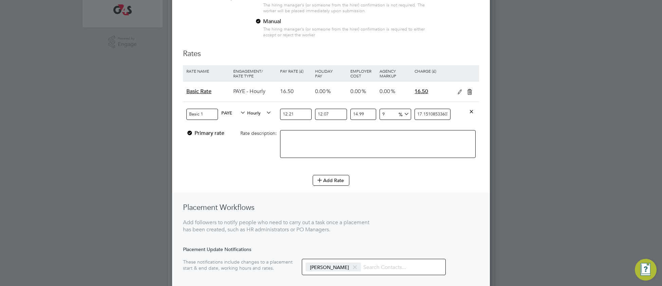
click at [471, 94] on icon at bounding box center [469, 91] width 8 height 5
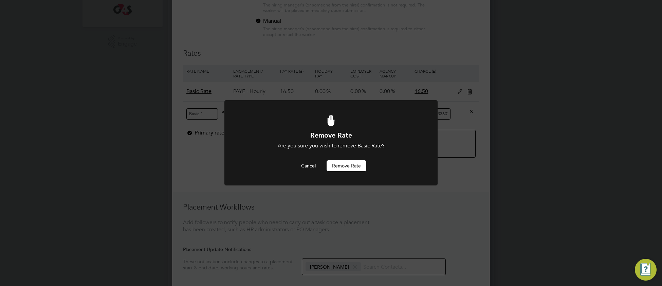
click at [348, 166] on button "Remove rate" at bounding box center [347, 165] width 40 height 11
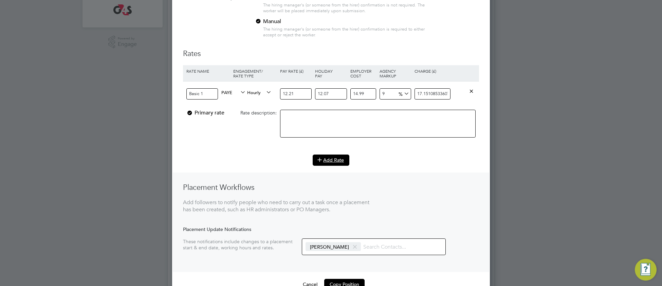
click at [341, 164] on button "Add Rate" at bounding box center [331, 159] width 37 height 11
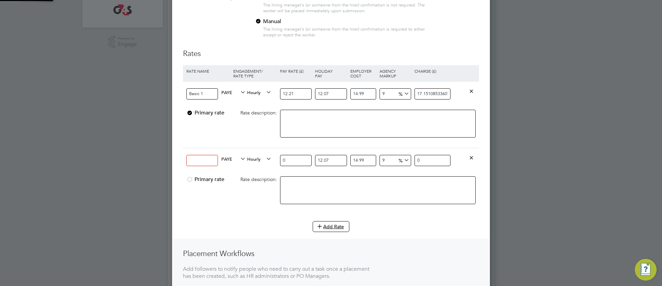
scroll to position [544, 318]
click at [205, 161] on input at bounding box center [202, 160] width 32 height 11
type input "x 1.5"
drag, startPoint x: 300, startPoint y: 164, endPoint x: 273, endPoint y: 166, distance: 27.5
click at [273, 166] on div "x 1.5 PAYE Hourly 0 12.07 n/a 14.99 n/a 9 0 % 0" at bounding box center [331, 160] width 296 height 25
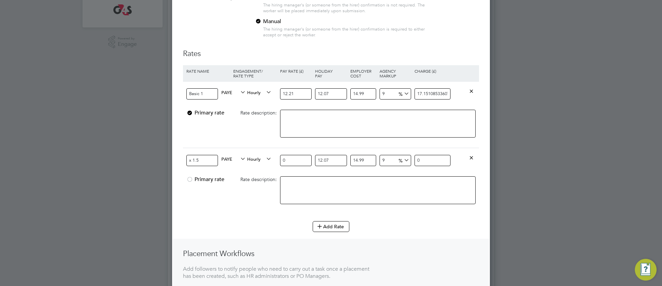
type input "1"
type input "1.4046752937"
type input "18"
type input "25.2841552866"
type input "18.3"
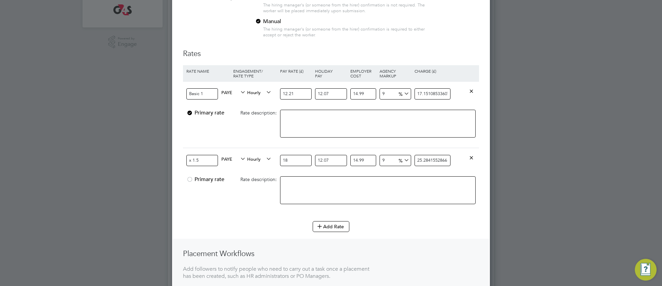
type input "25.70555787471"
type input "18.32"
type input "25.733651380584"
type input "18.32"
click at [330, 231] on button "Add Rate" at bounding box center [331, 226] width 37 height 11
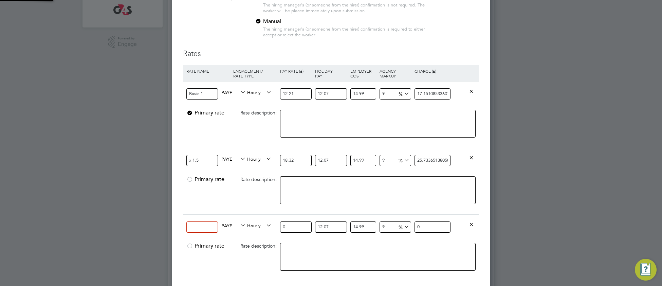
scroll to position [610, 318]
click at [201, 230] on input at bounding box center [202, 226] width 32 height 11
type input "x2"
drag, startPoint x: 293, startPoint y: 228, endPoint x: 271, endPoint y: 233, distance: 22.4
click at [271, 233] on div "x2 PAYE Hourly 0 12.07 n/a 14.99 n/a 9 0 % 0" at bounding box center [331, 226] width 296 height 25
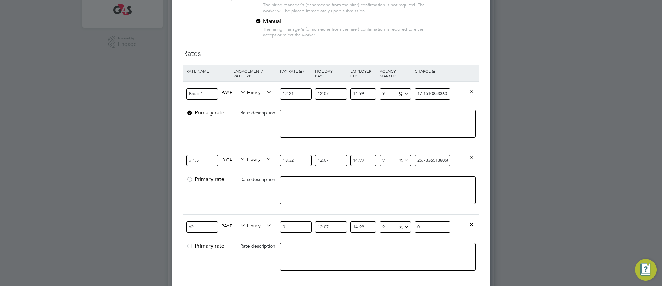
type input "2"
type input "2.8093505874"
type input "24"
type input "33.7122070488"
type input "24.4"
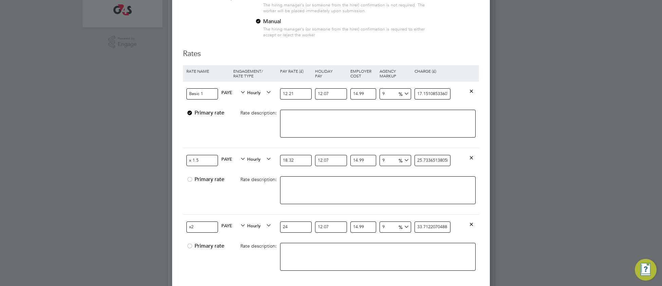
type input "34.27407716628"
type input "24.432"
type input "34.316217425091"
type input "24.4"
type input "34.27407716628"
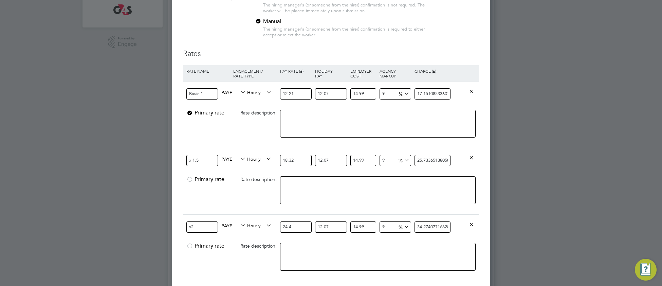
type input "24.42"
type input "34.302170672154"
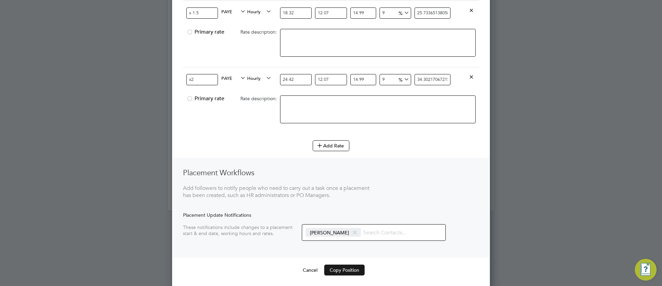
scroll to position [350, 0]
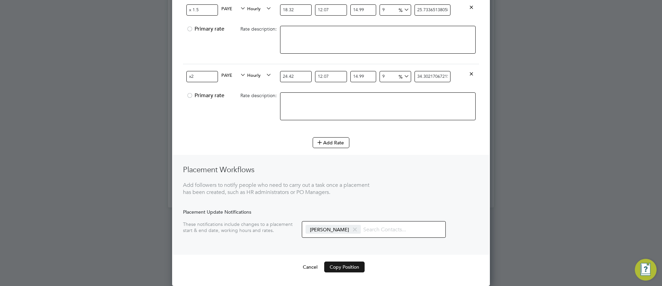
type input "24.42"
click at [342, 271] on button "Copy Position" at bounding box center [344, 266] width 40 height 11
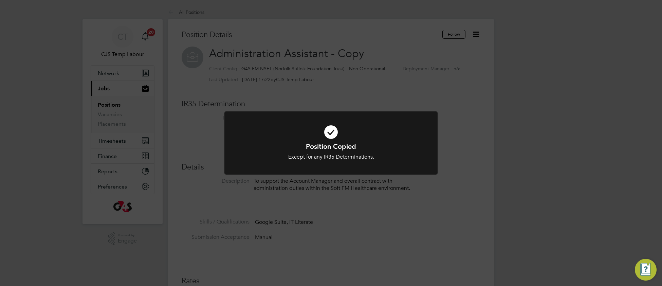
click at [267, 145] on h1 "Position Copied" at bounding box center [331, 146] width 177 height 9
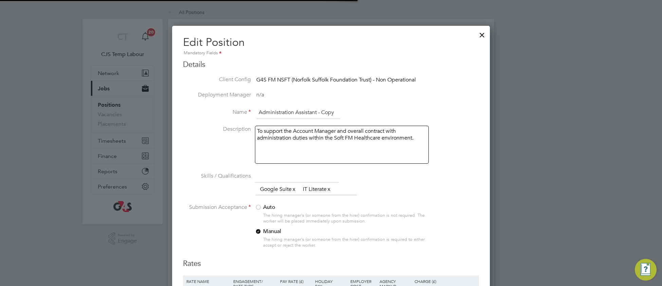
scroll to position [483, 318]
drag, startPoint x: 318, startPoint y: 111, endPoint x: 348, endPoint y: 111, distance: 29.2
click at [348, 111] on li "Name Administration Assistant - Copy" at bounding box center [331, 116] width 296 height 19
type input "Administration Assistant - NSFT"
click at [423, 109] on li "Name Administration Assistant - NSFT" at bounding box center [331, 116] width 296 height 19
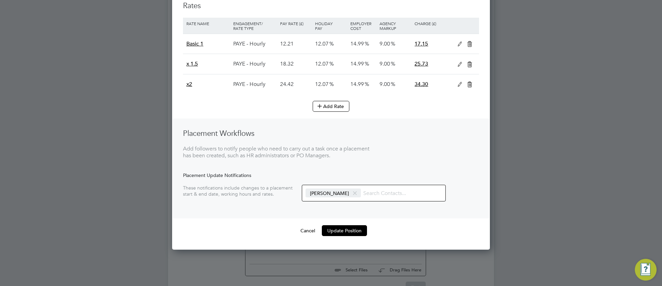
scroll to position [265, 0]
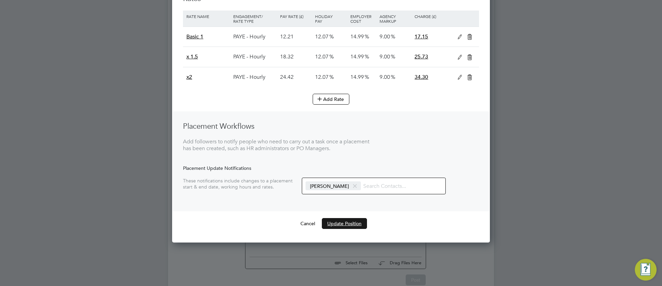
click at [362, 229] on button "Update Position" at bounding box center [344, 223] width 45 height 11
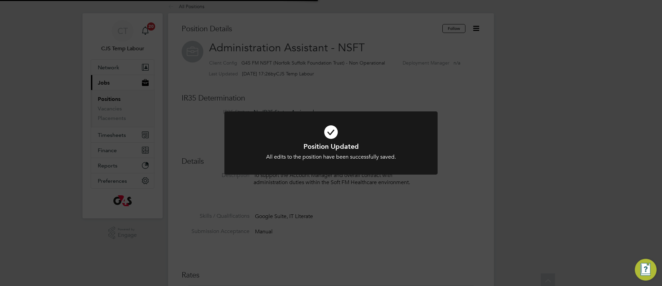
scroll to position [0, 0]
click at [274, 129] on icon at bounding box center [331, 132] width 177 height 26
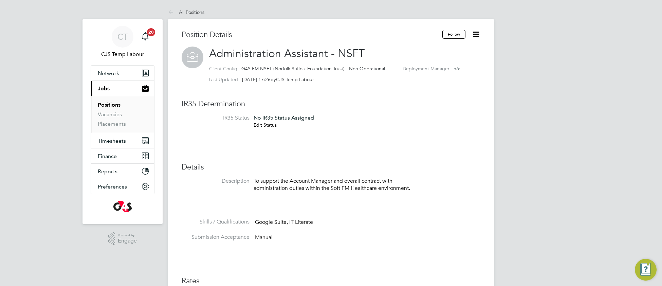
click at [263, 122] on link "Edit Status" at bounding box center [265, 125] width 23 height 6
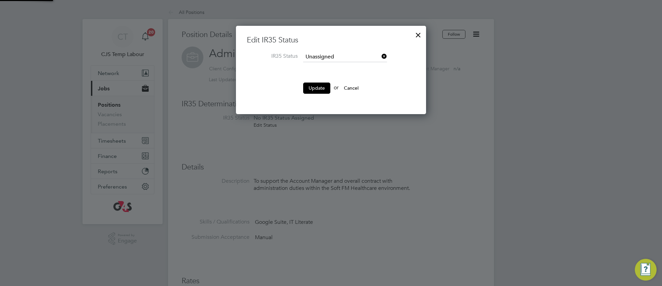
scroll to position [89, 190]
click at [339, 57] on input at bounding box center [345, 57] width 84 height 10
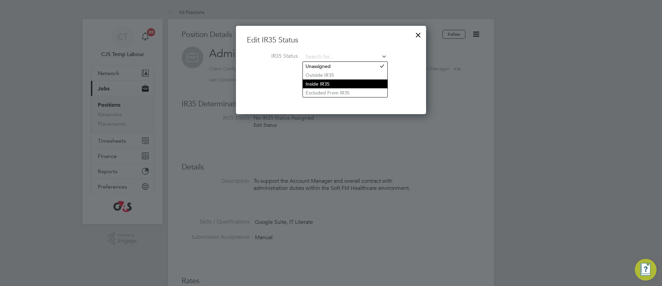
click at [332, 81] on li "Inside IR35" at bounding box center [345, 83] width 85 height 9
type input "Inside IR35"
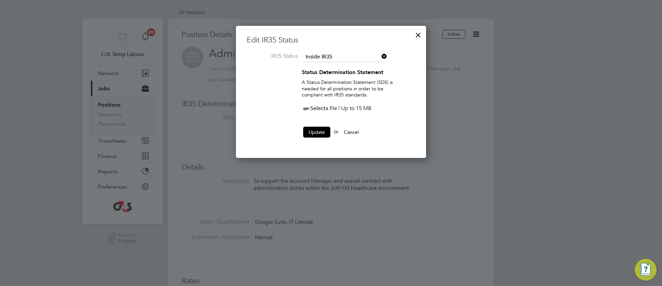
scroll to position [133, 190]
click at [322, 108] on span "Select" at bounding box center [314, 108] width 24 height 7
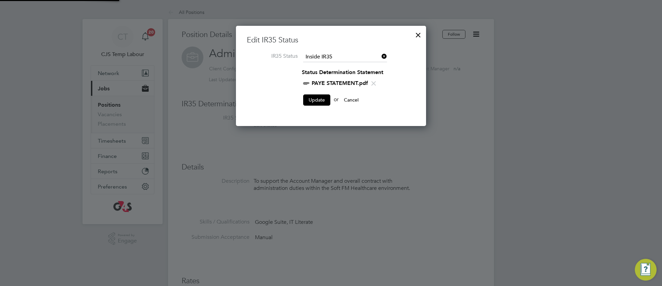
scroll to position [3, 3]
click at [312, 102] on button "Update" at bounding box center [316, 99] width 27 height 11
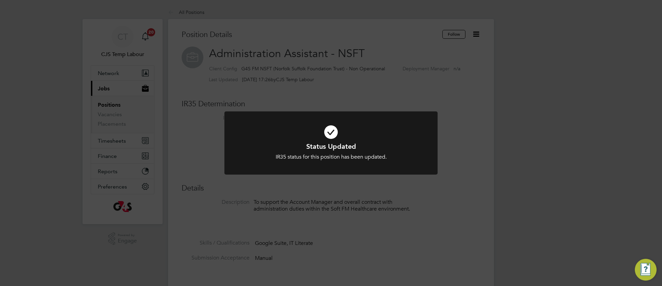
click at [252, 129] on icon at bounding box center [331, 132] width 177 height 26
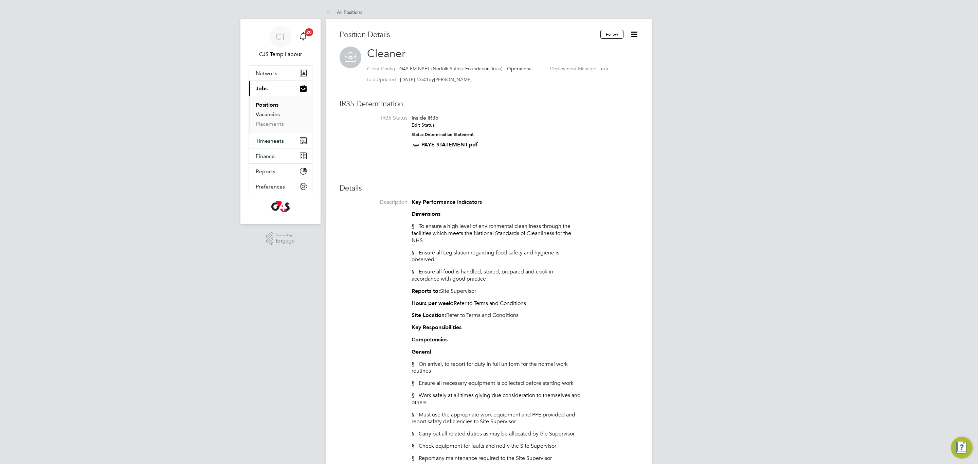
click at [267, 117] on link "Vacancies" at bounding box center [268, 114] width 24 height 6
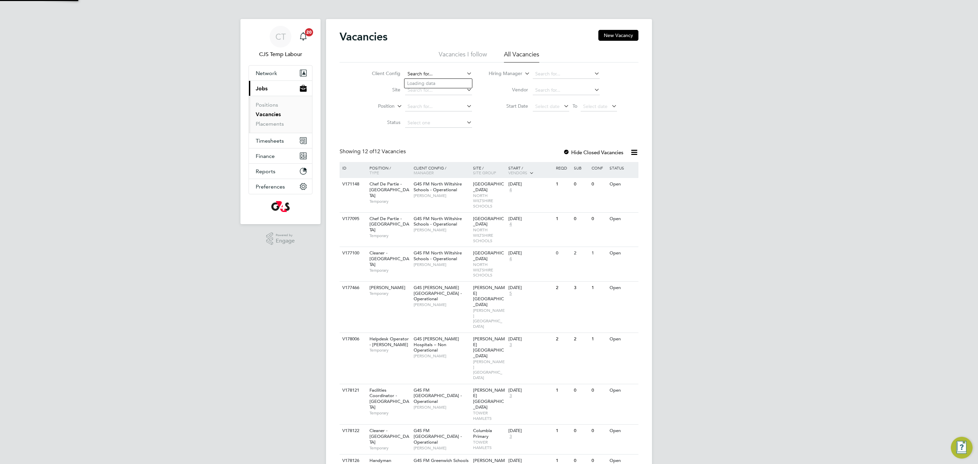
click at [431, 75] on input at bounding box center [438, 74] width 67 height 10
click at [461, 90] on li "G4S FM NSFT (Norfolk Suffolk Foundation Trust) - Operational" at bounding box center [477, 92] width 147 height 9
type input "G4S FM NSFT (Norfolk Suffolk Foundation Trust) - Operational"
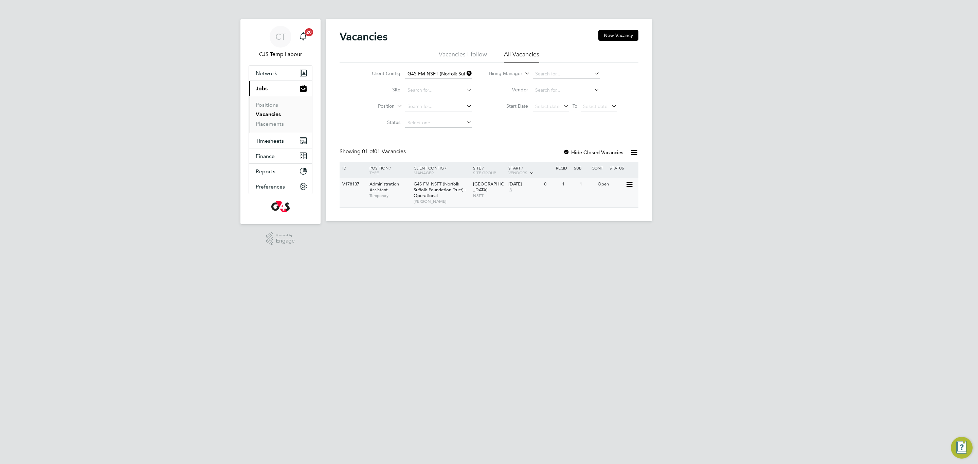
click at [475, 197] on span "NSFT" at bounding box center [489, 195] width 32 height 5
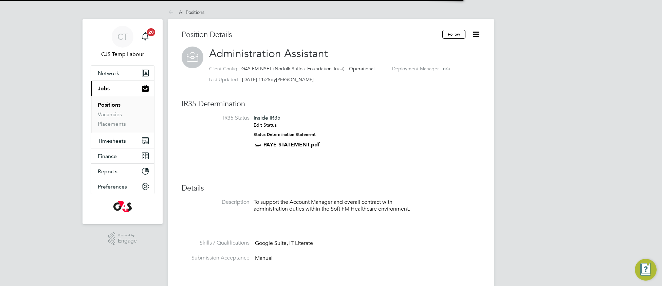
scroll to position [20, 57]
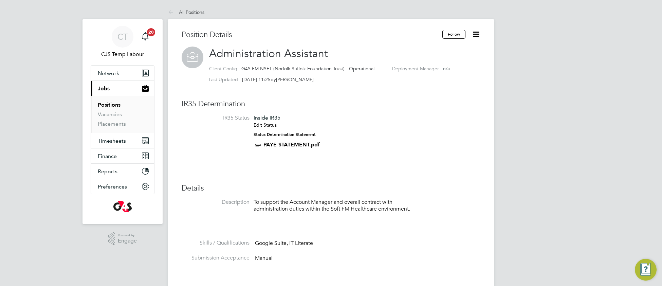
click at [473, 38] on icon at bounding box center [476, 34] width 8 height 8
click at [444, 79] on li "Archive Position" at bounding box center [454, 79] width 50 height 10
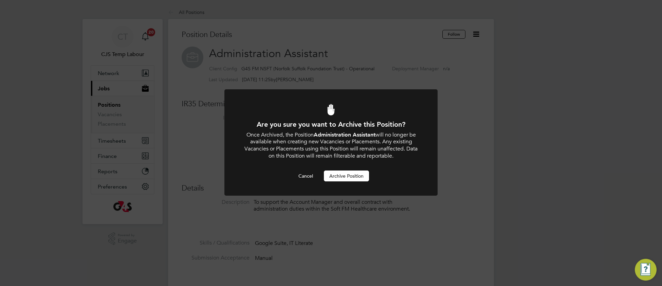
click at [352, 176] on button "Archive Position" at bounding box center [346, 175] width 45 height 11
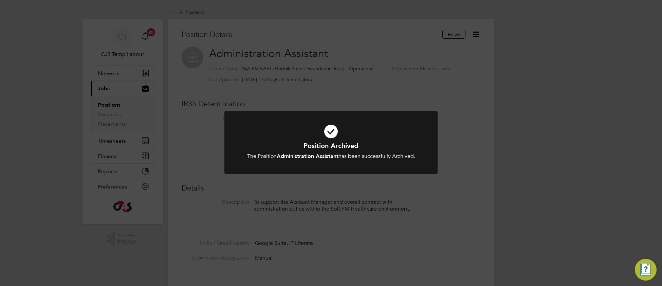
click at [404, 144] on h1 "Position Archived" at bounding box center [331, 145] width 177 height 9
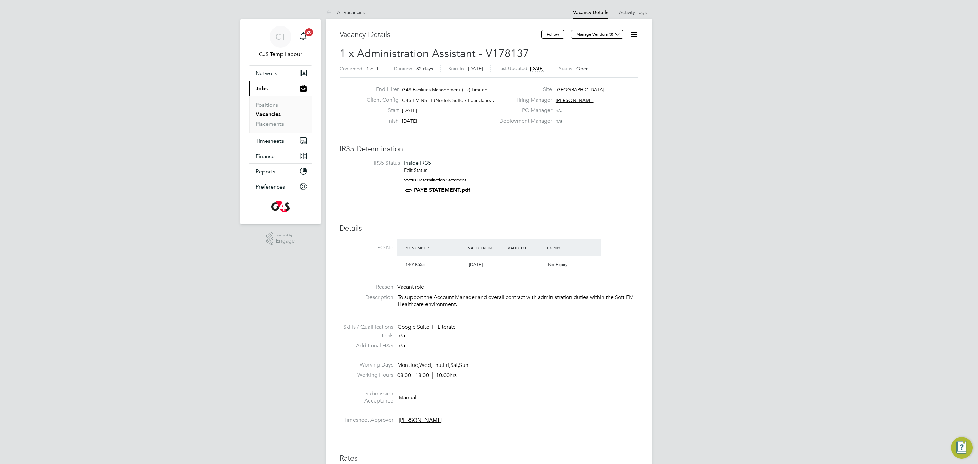
click at [635, 32] on icon at bounding box center [634, 34] width 8 height 8
click at [608, 52] on li "Edit Vacancy e" at bounding box center [617, 50] width 39 height 10
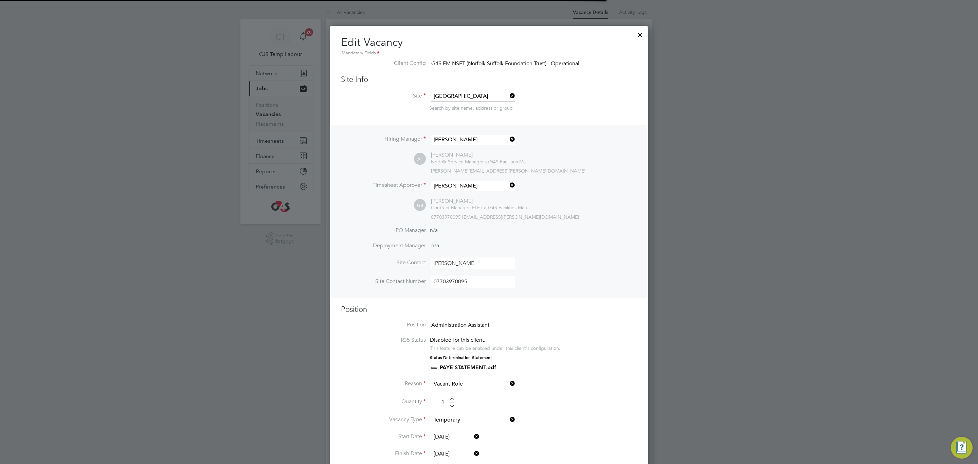
scroll to position [3, 3]
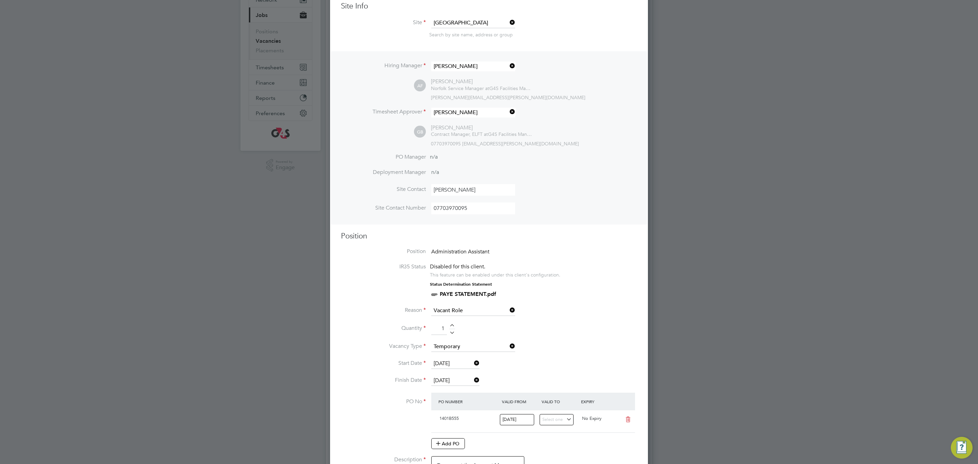
drag, startPoint x: 474, startPoint y: 187, endPoint x: 416, endPoint y: 190, distance: 58.8
click at [416, 190] on li "Site Contact [PERSON_NAME]" at bounding box center [489, 193] width 296 height 19
drag, startPoint x: 468, startPoint y: 207, endPoint x: 434, endPoint y: 208, distance: 34.3
click at [434, 208] on input "07703970095" at bounding box center [473, 208] width 84 height 12
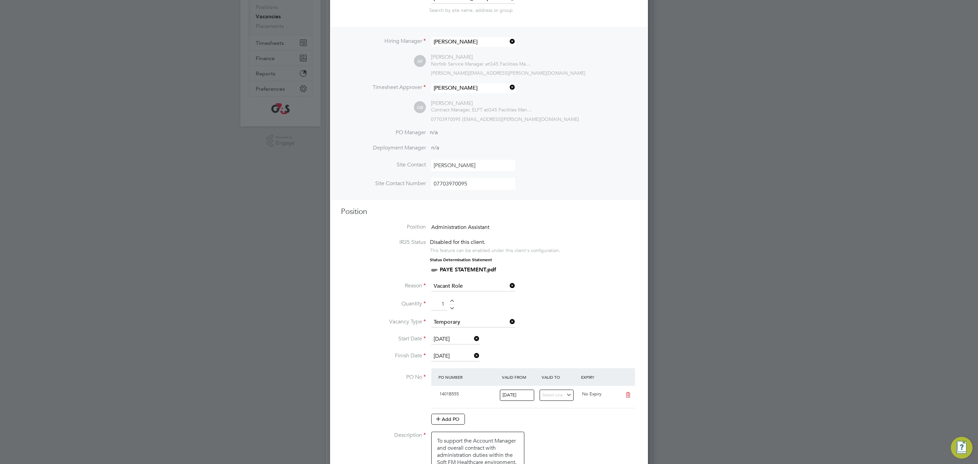
scroll to position [0, 0]
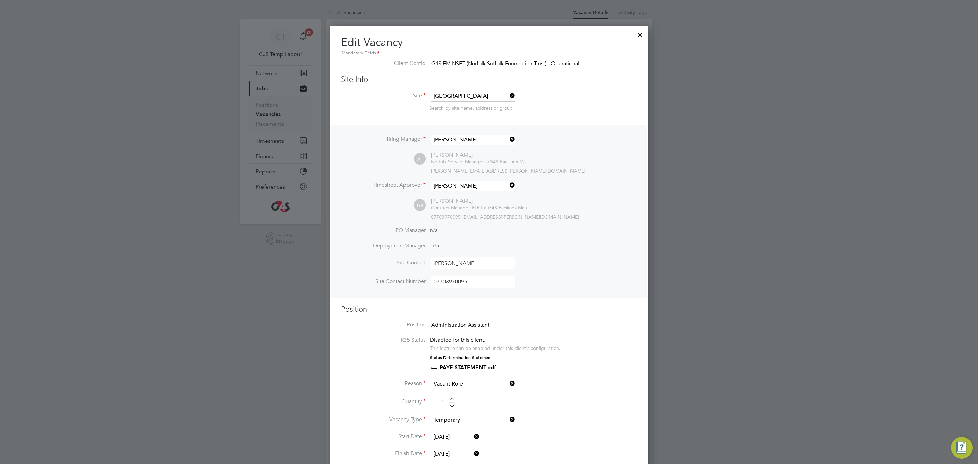
drag, startPoint x: 640, startPoint y: 34, endPoint x: 631, endPoint y: 41, distance: 11.6
click at [638, 35] on div at bounding box center [640, 33] width 12 height 12
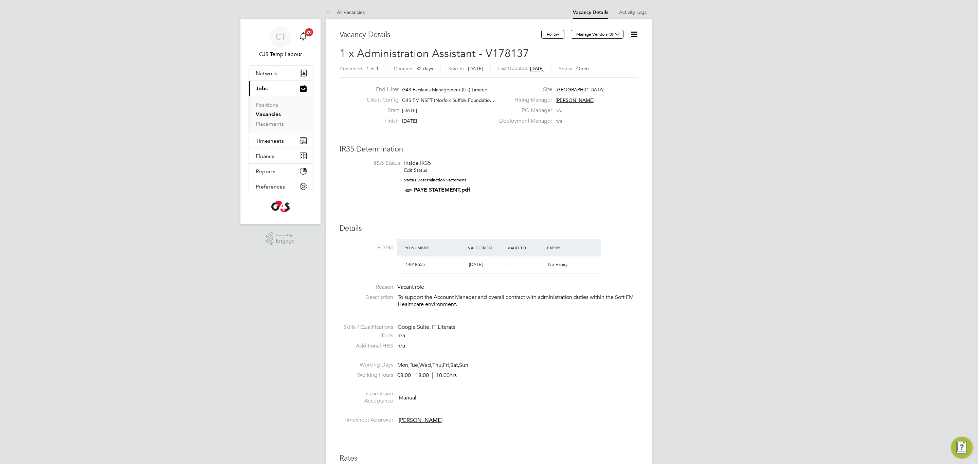
click at [634, 34] on icon at bounding box center [634, 34] width 8 height 8
click at [610, 61] on li "Update Status" at bounding box center [617, 60] width 39 height 10
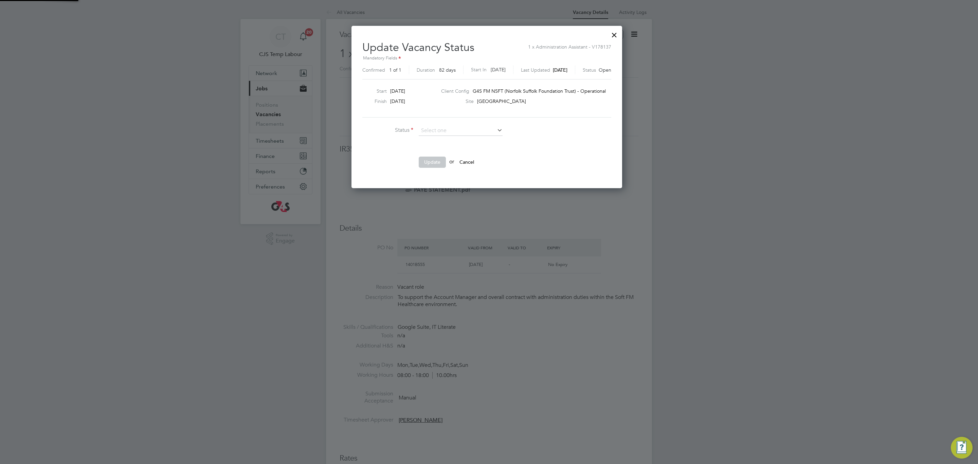
scroll to position [163, 275]
click at [479, 150] on li "Closed" at bounding box center [460, 149] width 85 height 9
type input "Closed"
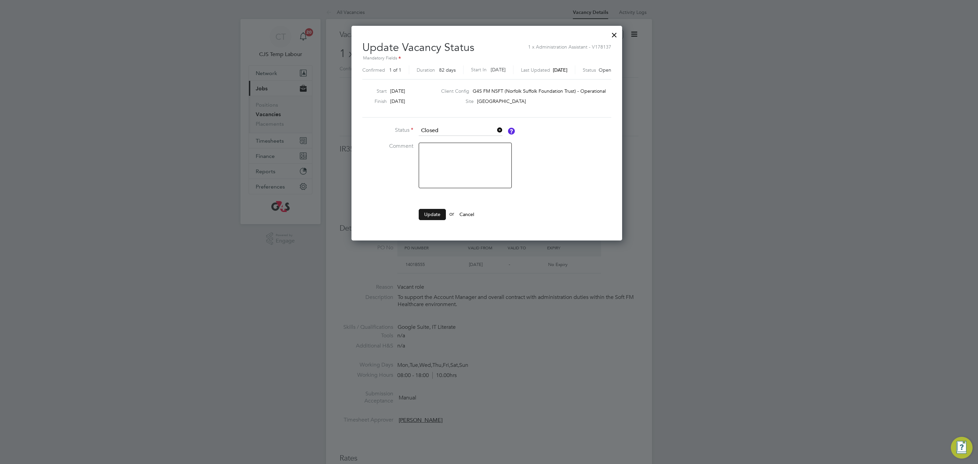
click at [440, 213] on button "Update" at bounding box center [432, 214] width 27 height 11
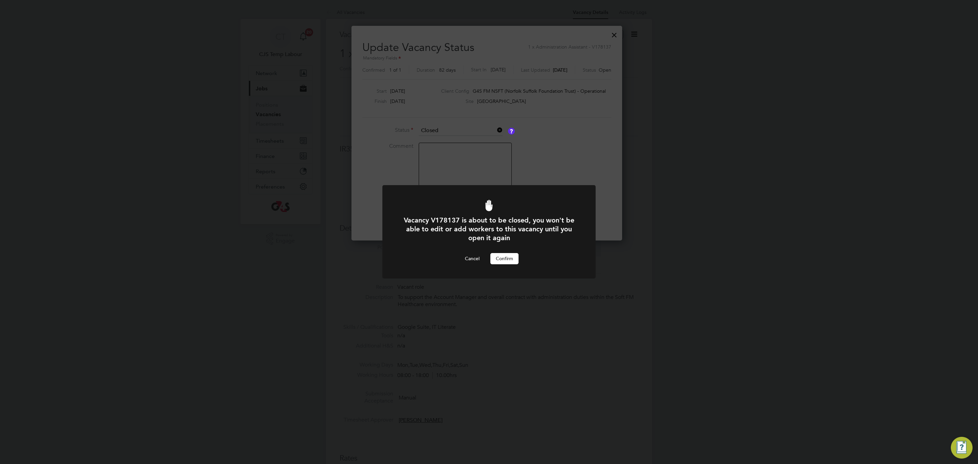
click at [512, 256] on button "Confirm" at bounding box center [504, 258] width 28 height 11
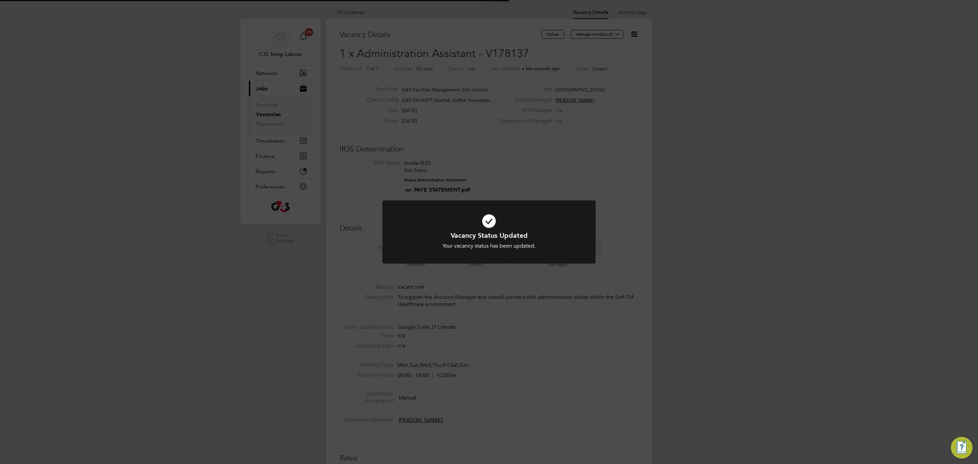
scroll to position [20, 59]
click at [423, 218] on icon at bounding box center [489, 221] width 177 height 26
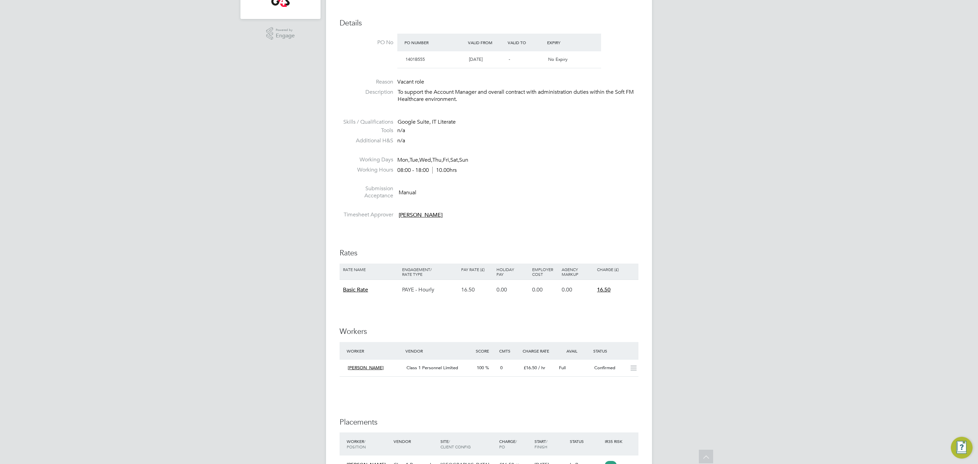
scroll to position [317, 0]
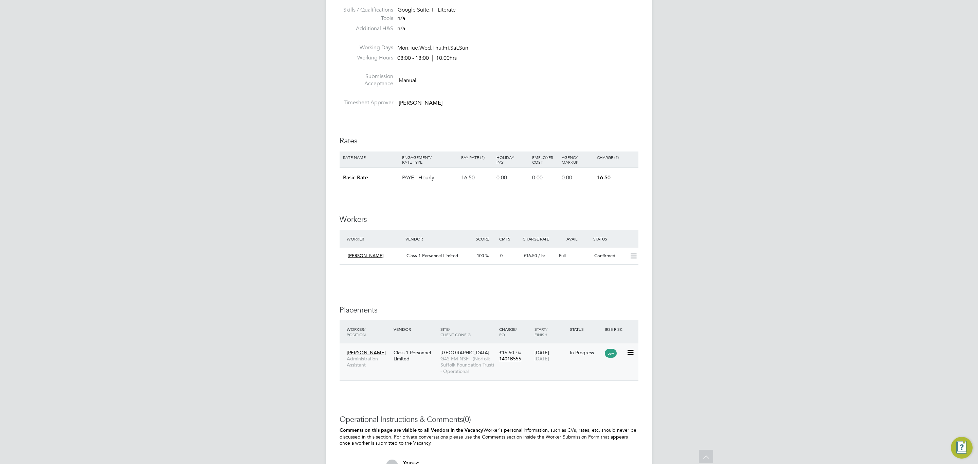
click at [443, 360] on span "G4S FM NSFT (Norfolk Suffolk Foundation Trust) - Operational" at bounding box center [467, 364] width 55 height 19
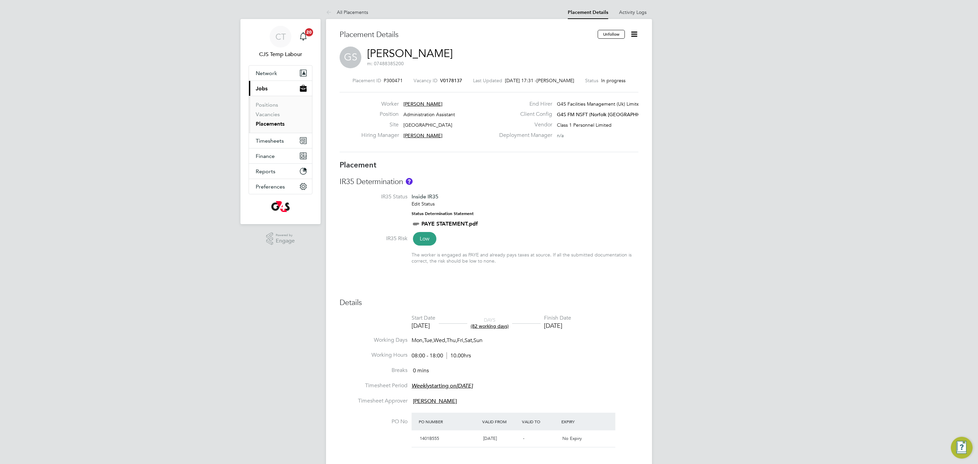
click at [632, 37] on icon at bounding box center [634, 34] width 8 height 8
click at [597, 104] on li "Abandon" at bounding box center [612, 102] width 50 height 10
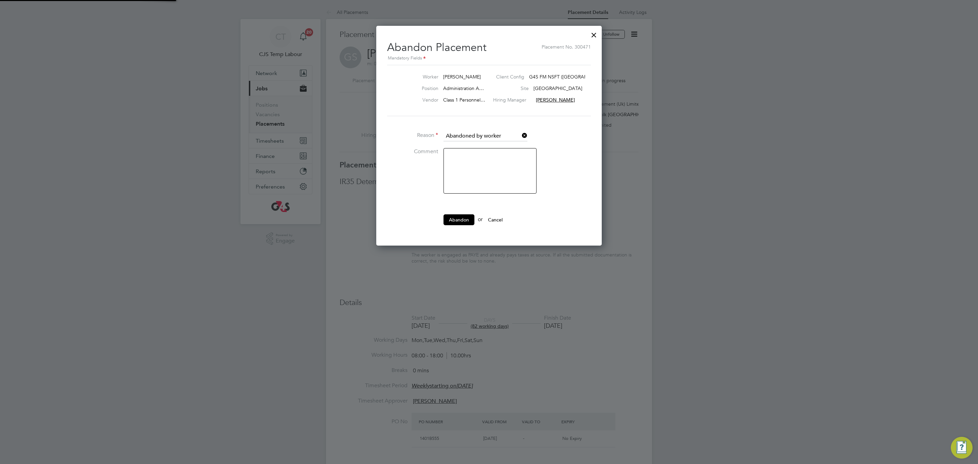
scroll to position [3, 3]
click at [489, 134] on input at bounding box center [485, 136] width 84 height 10
click at [478, 164] on li "Other" at bounding box center [485, 164] width 85 height 9
type input "Other"
click at [472, 169] on textarea at bounding box center [489, 170] width 93 height 45
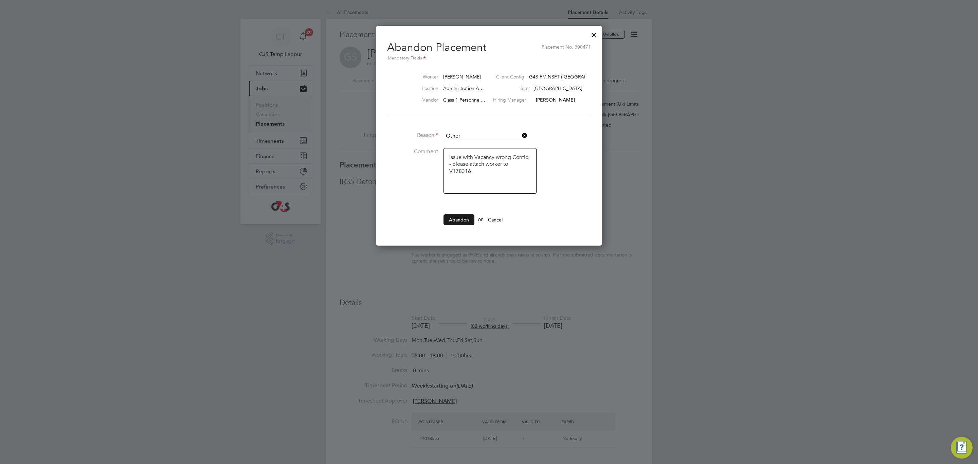
type textarea "Issue with Vacancy wrong Config - please attach worker to V178316"
click at [460, 222] on button "Abandon" at bounding box center [458, 219] width 31 height 11
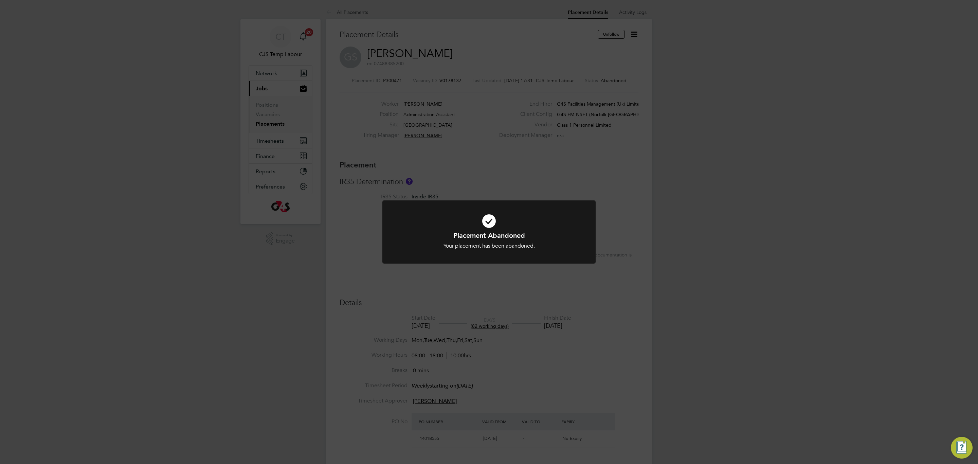
click at [420, 219] on icon at bounding box center [489, 221] width 177 height 26
